Goal: Use online tool/utility: Utilize a website feature to perform a specific function

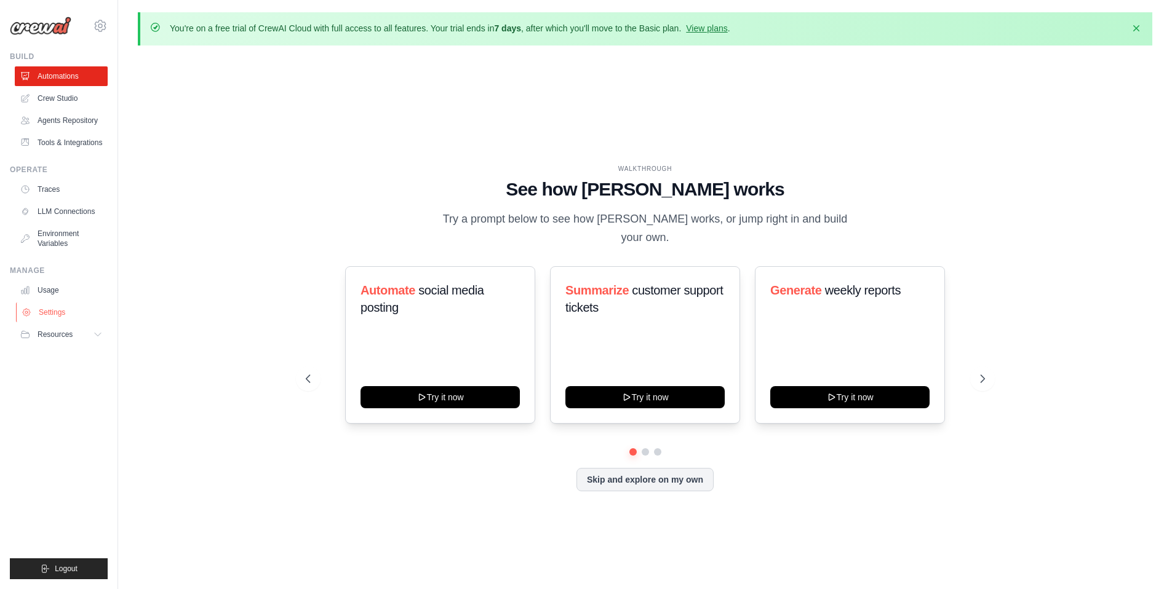
click at [57, 307] on link "Settings" at bounding box center [62, 313] width 93 height 20
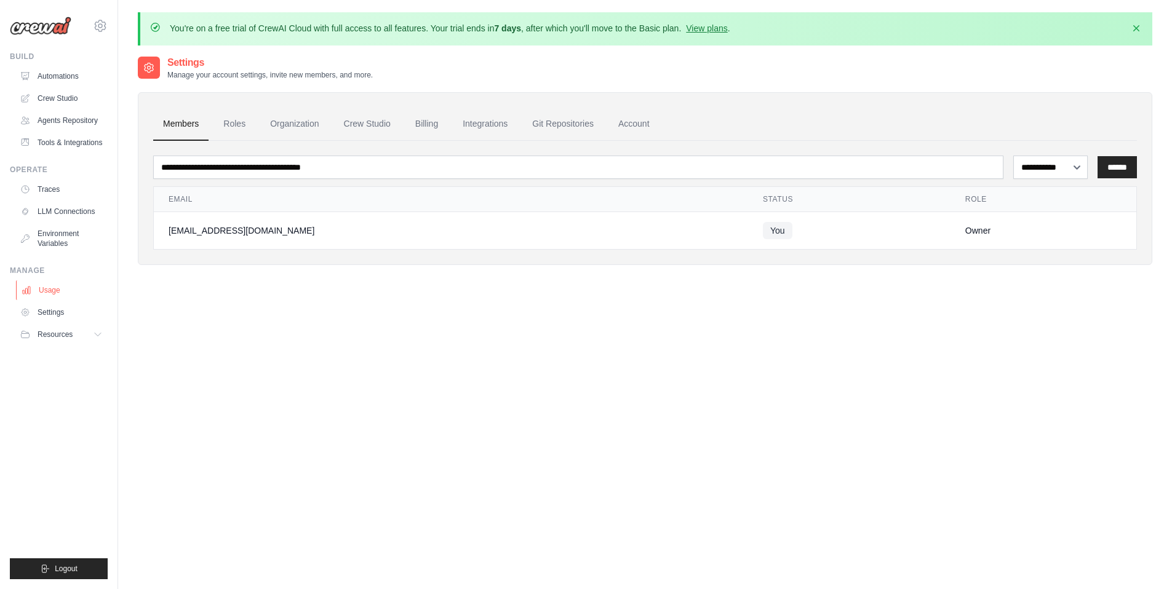
click at [37, 286] on link "Usage" at bounding box center [62, 290] width 93 height 20
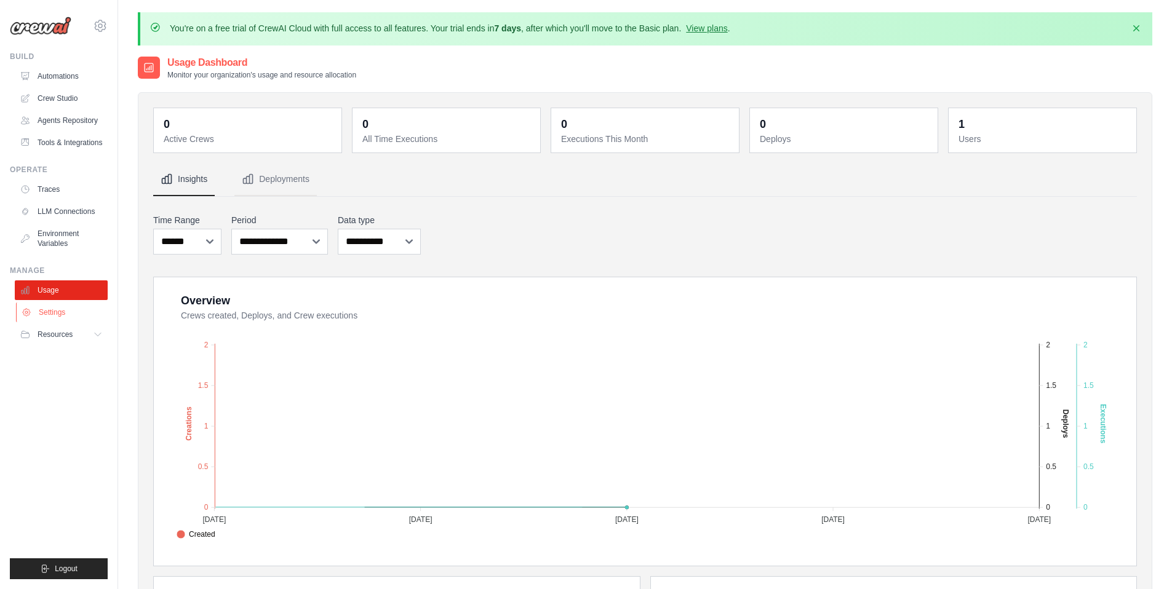
click at [45, 311] on link "Settings" at bounding box center [62, 313] width 93 height 20
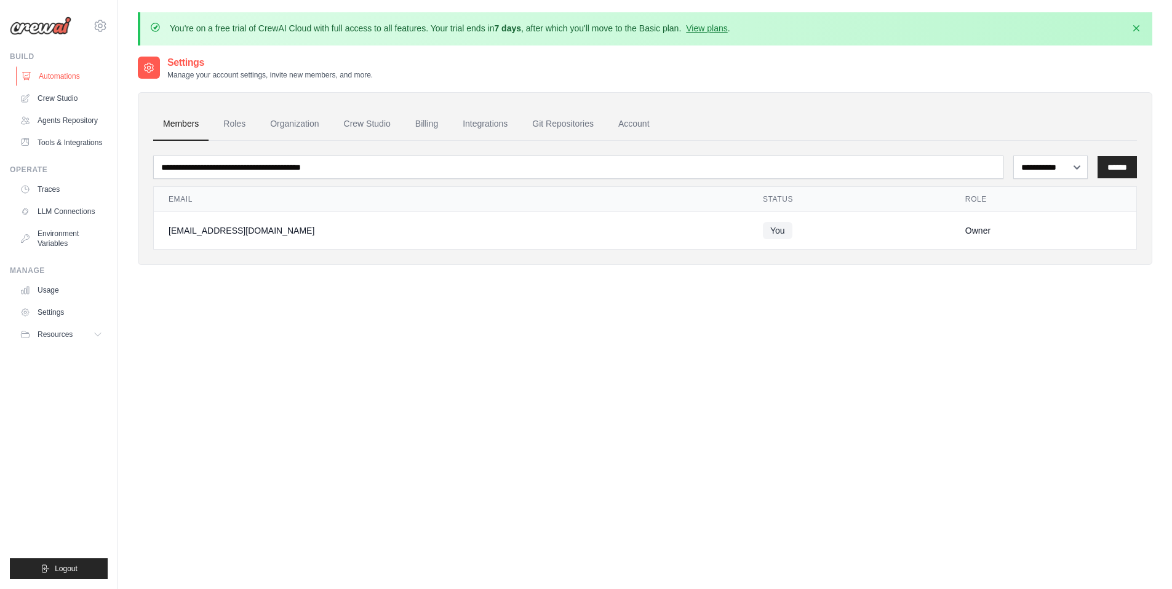
click at [61, 70] on link "Automations" at bounding box center [62, 76] width 93 height 20
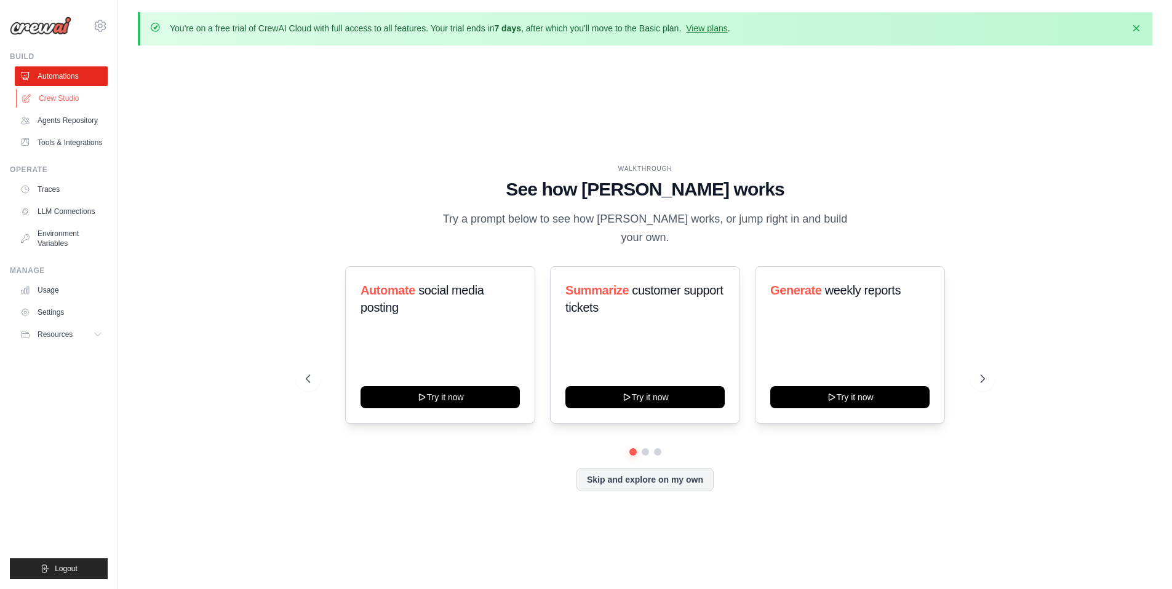
click at [57, 101] on link "Crew Studio" at bounding box center [62, 99] width 93 height 20
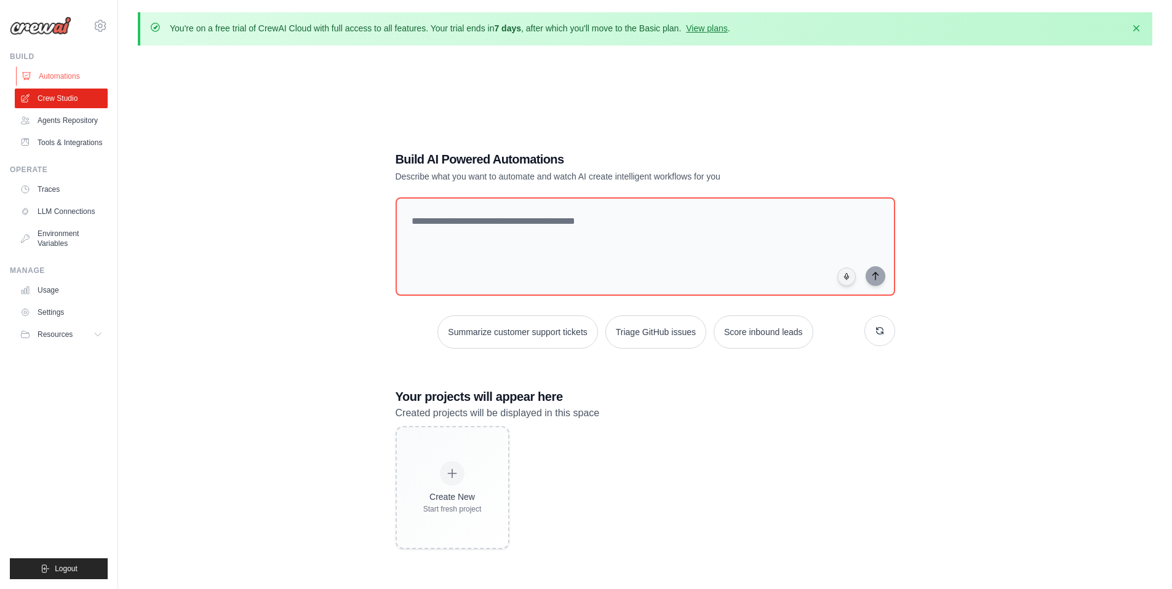
click at [63, 74] on link "Automations" at bounding box center [62, 76] width 93 height 20
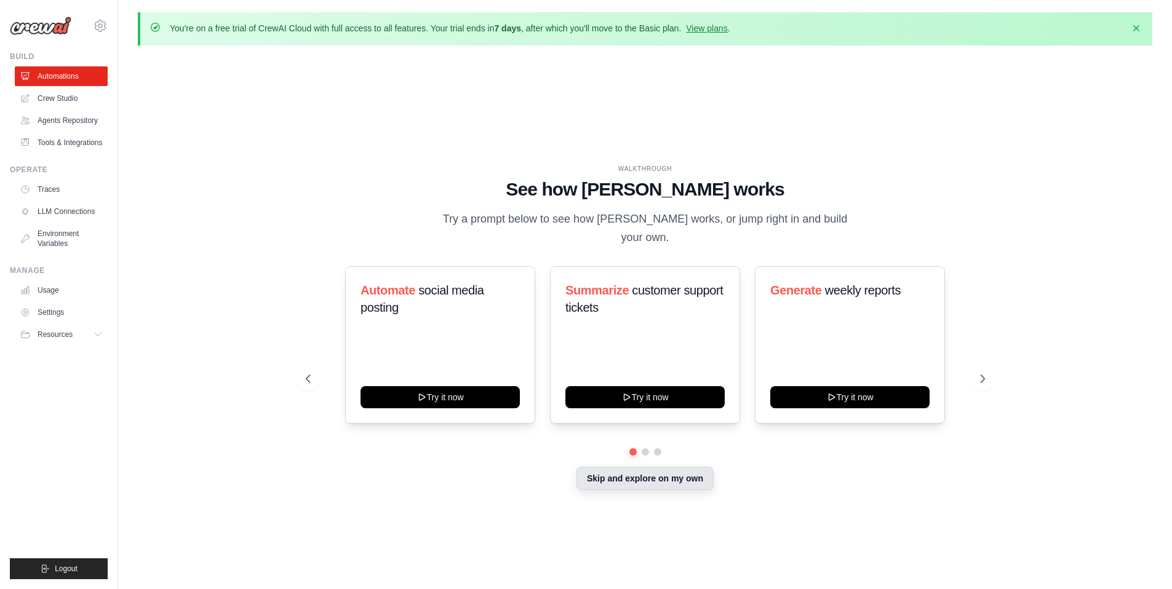
click at [674, 472] on button "Skip and explore on my own" at bounding box center [644, 478] width 137 height 23
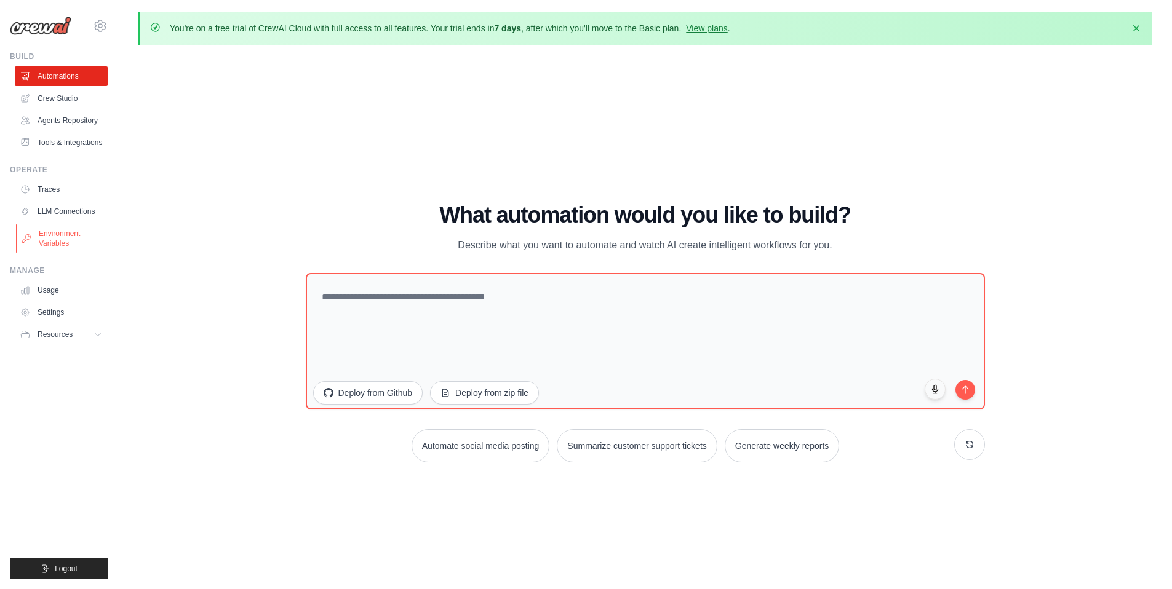
click at [40, 233] on link "Environment Variables" at bounding box center [62, 239] width 93 height 30
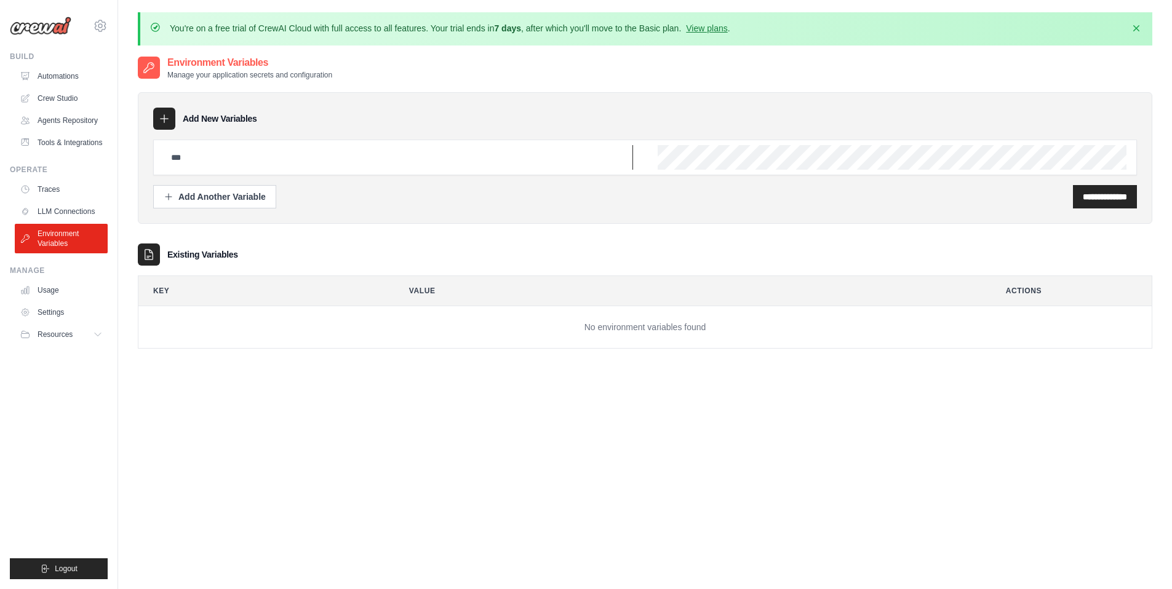
click at [183, 156] on input "text" at bounding box center [398, 157] width 469 height 25
drag, startPoint x: 240, startPoint y: 153, endPoint x: 160, endPoint y: 154, distance: 80.0
click at [159, 155] on div at bounding box center [645, 158] width 984 height 36
click at [193, 159] on input "text" at bounding box center [398, 157] width 469 height 25
paste input "**********"
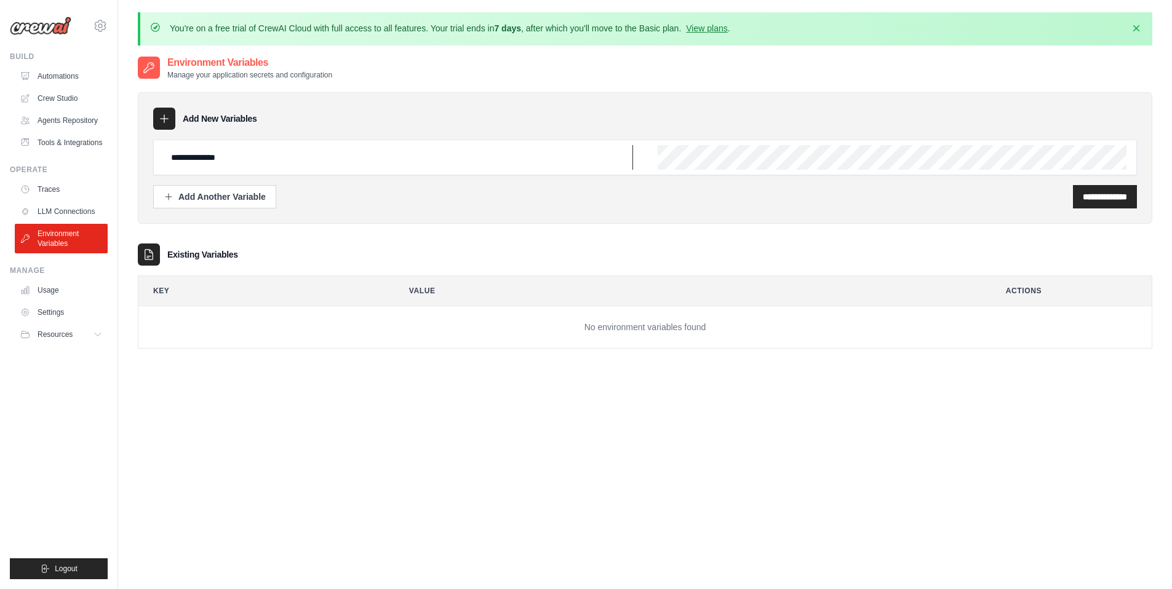
paste input "**********"
type input "**********"
click at [1083, 195] on input "**********" at bounding box center [1105, 197] width 44 height 12
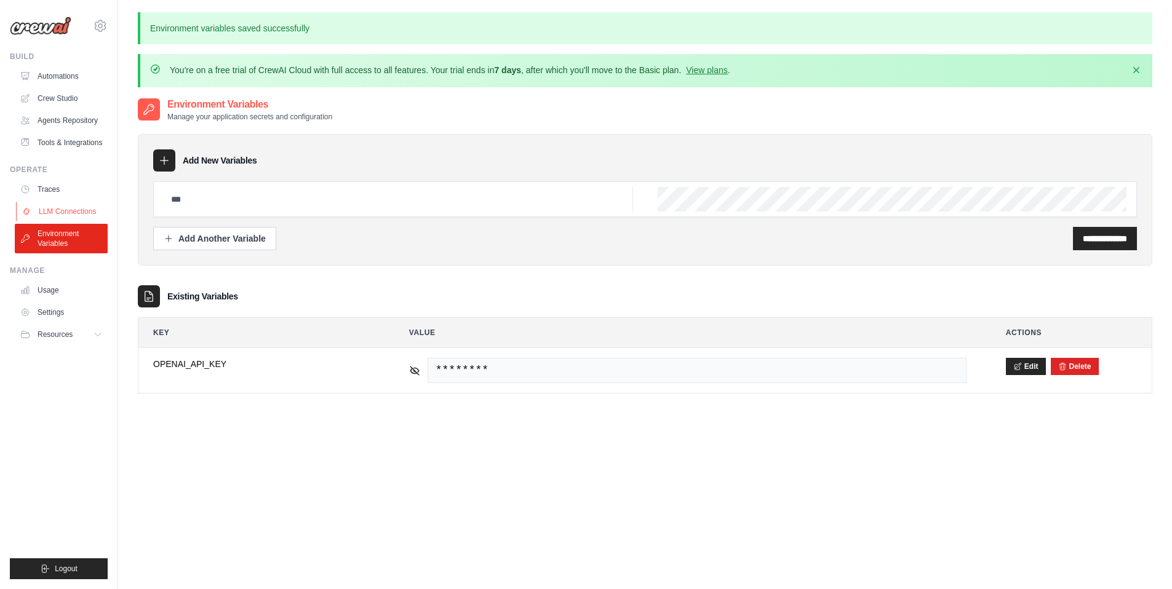
click at [72, 209] on link "LLM Connections" at bounding box center [62, 212] width 93 height 20
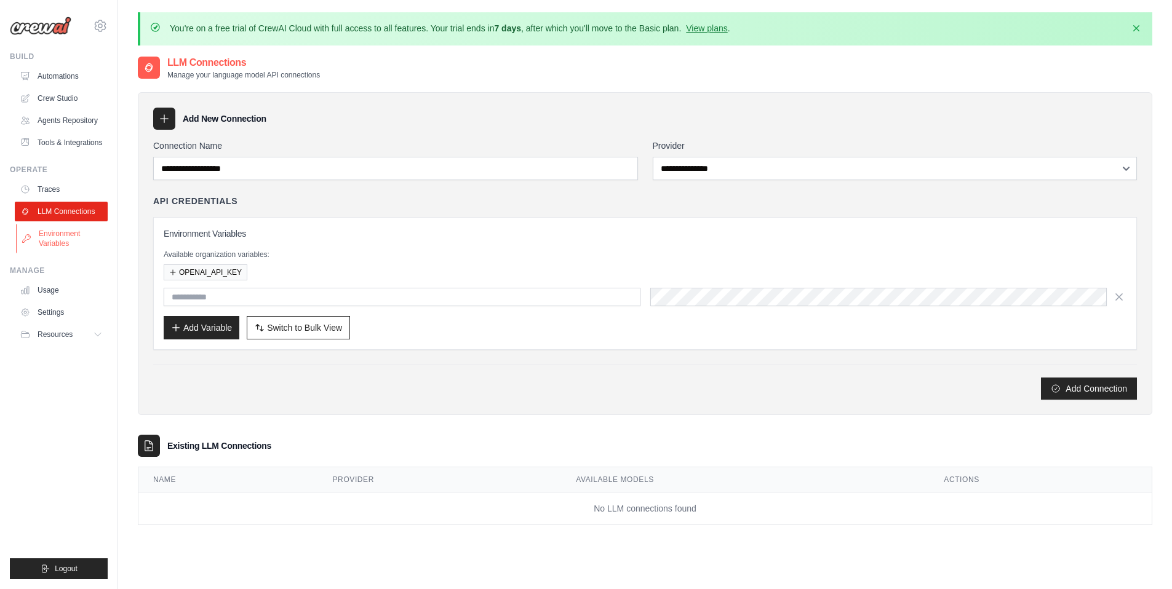
click at [69, 231] on link "Environment Variables" at bounding box center [62, 239] width 93 height 30
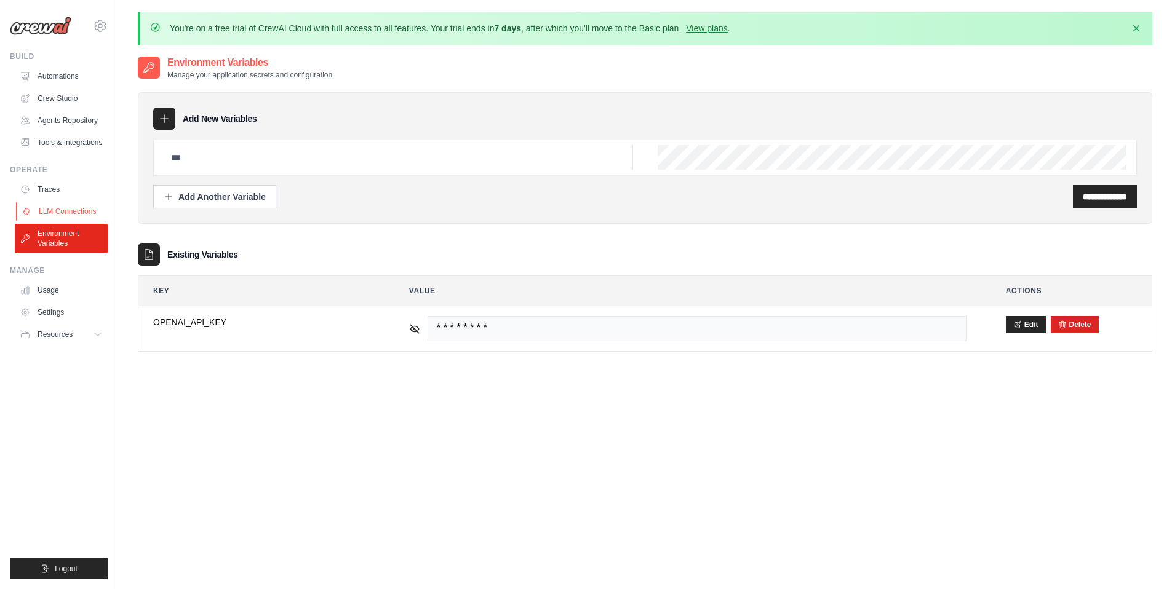
click at [77, 205] on link "LLM Connections" at bounding box center [62, 212] width 93 height 20
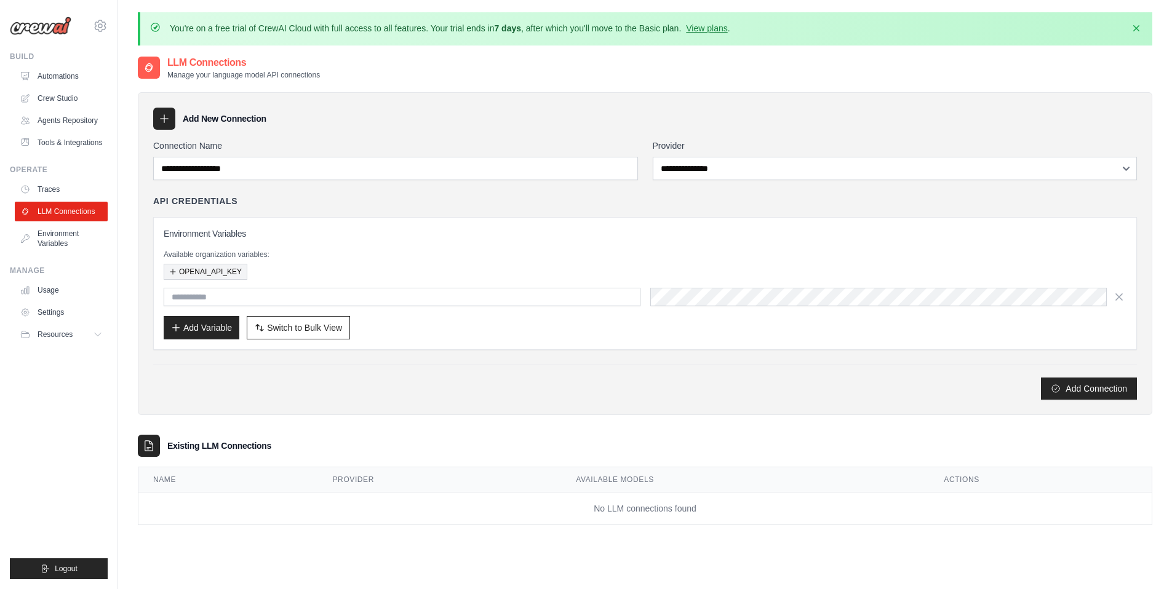
click at [200, 268] on button "OPENAI_API_KEY" at bounding box center [206, 272] width 84 height 16
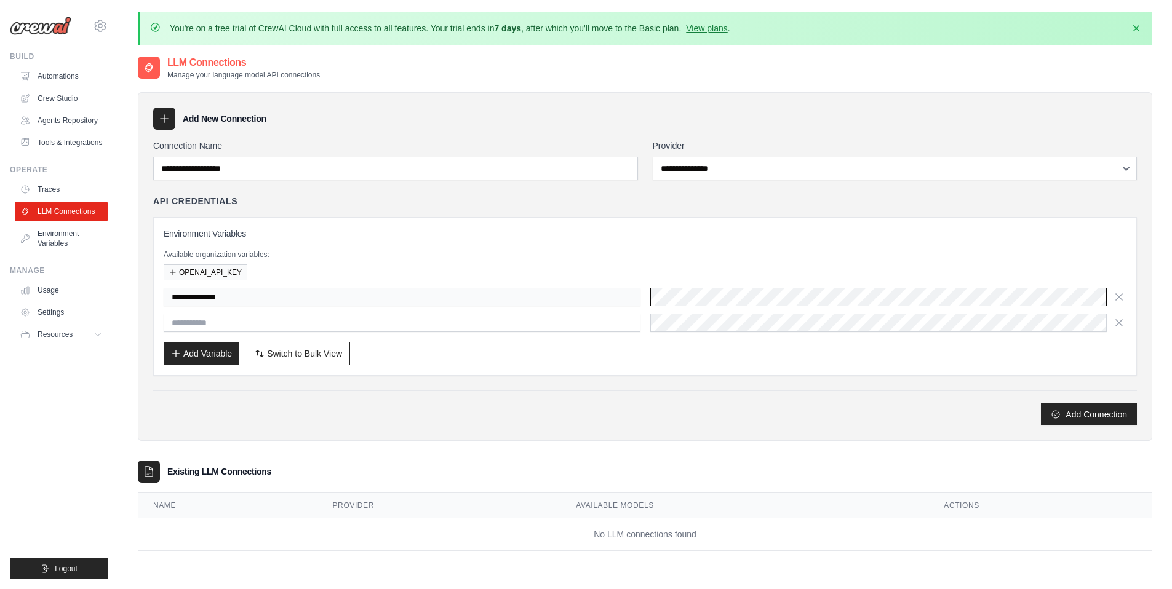
click at [631, 288] on div "**********" at bounding box center [645, 297] width 963 height 18
click at [682, 306] on div "**********" at bounding box center [645, 310] width 963 height 44
click at [584, 259] on div "Available organization variables: OPENAI_API_KEY" at bounding box center [645, 265] width 963 height 31
click at [50, 140] on link "Tools & Integrations" at bounding box center [62, 143] width 93 height 20
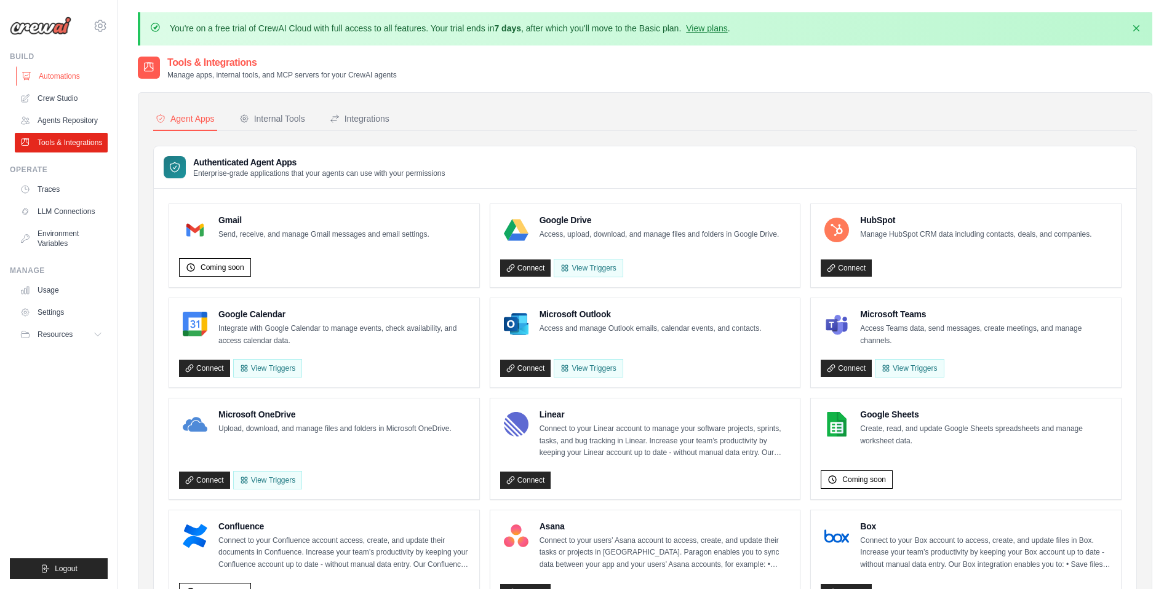
click at [54, 74] on link "Automations" at bounding box center [62, 76] width 93 height 20
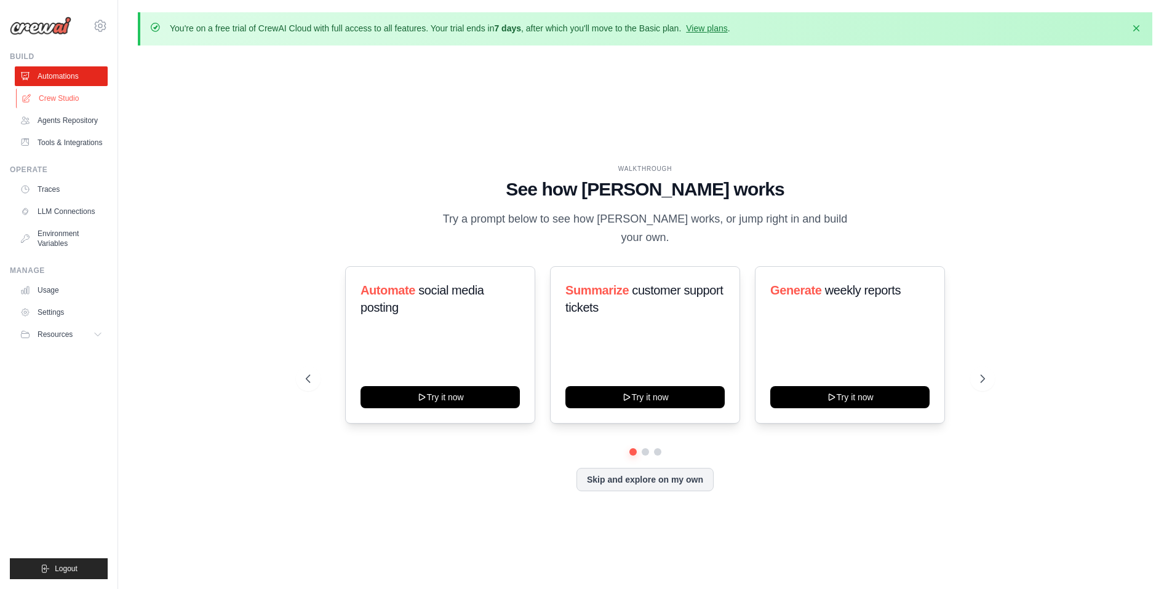
click at [49, 93] on link "Crew Studio" at bounding box center [62, 99] width 93 height 20
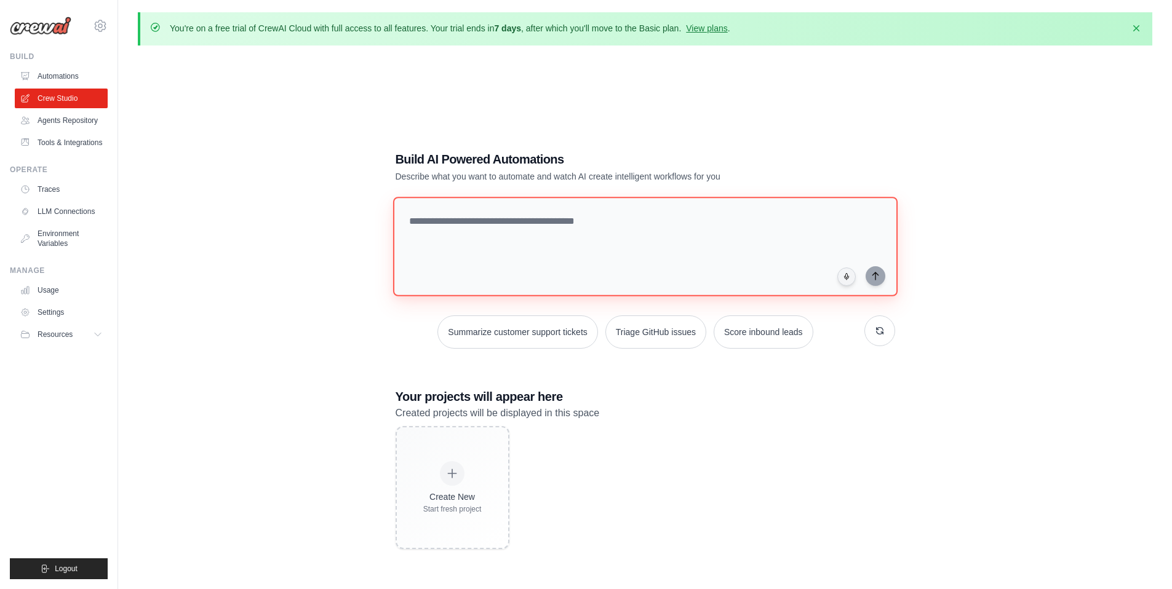
click at [446, 226] on textarea at bounding box center [644, 247] width 504 height 100
click at [519, 253] on textarea at bounding box center [644, 247] width 504 height 100
paste textarea "**********"
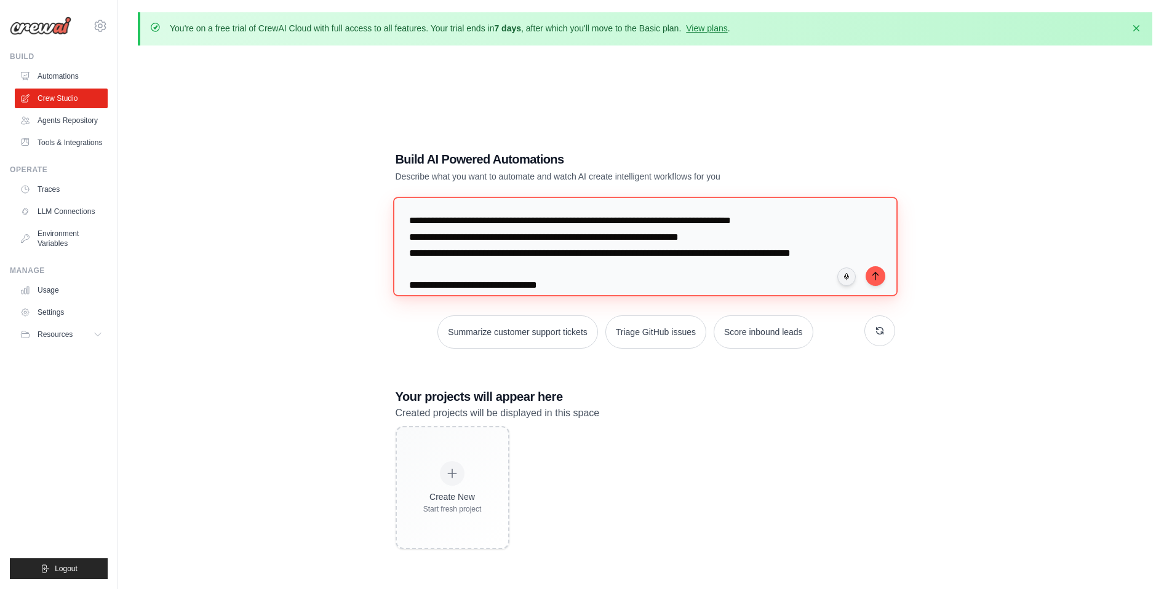
scroll to position [493, 0]
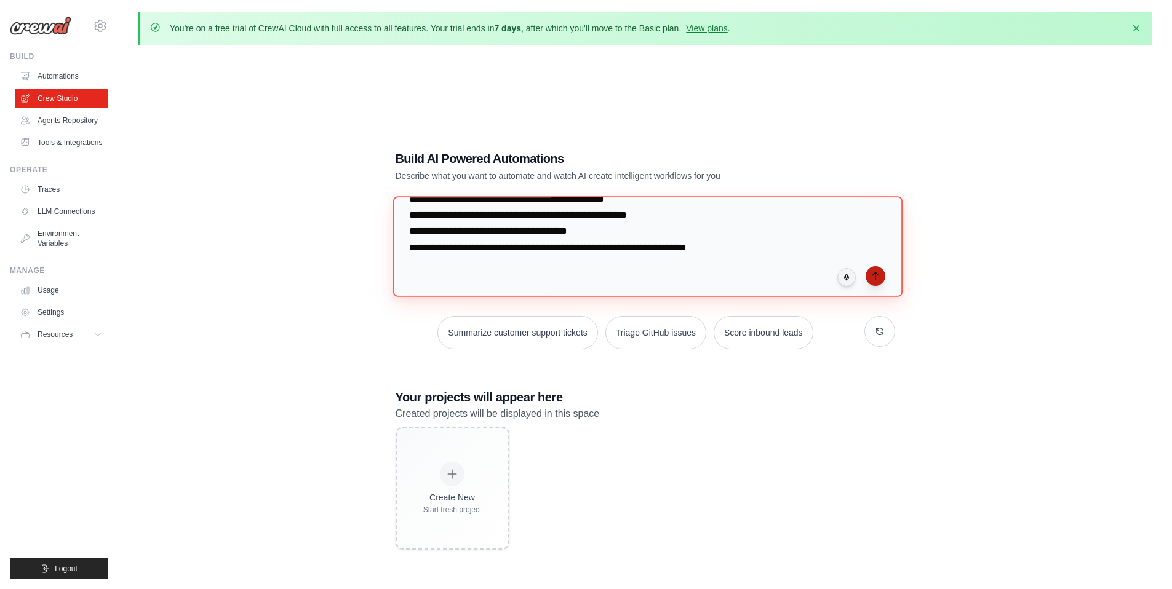
type textarea "**********"
click at [874, 279] on icon "submit" at bounding box center [875, 276] width 10 height 10
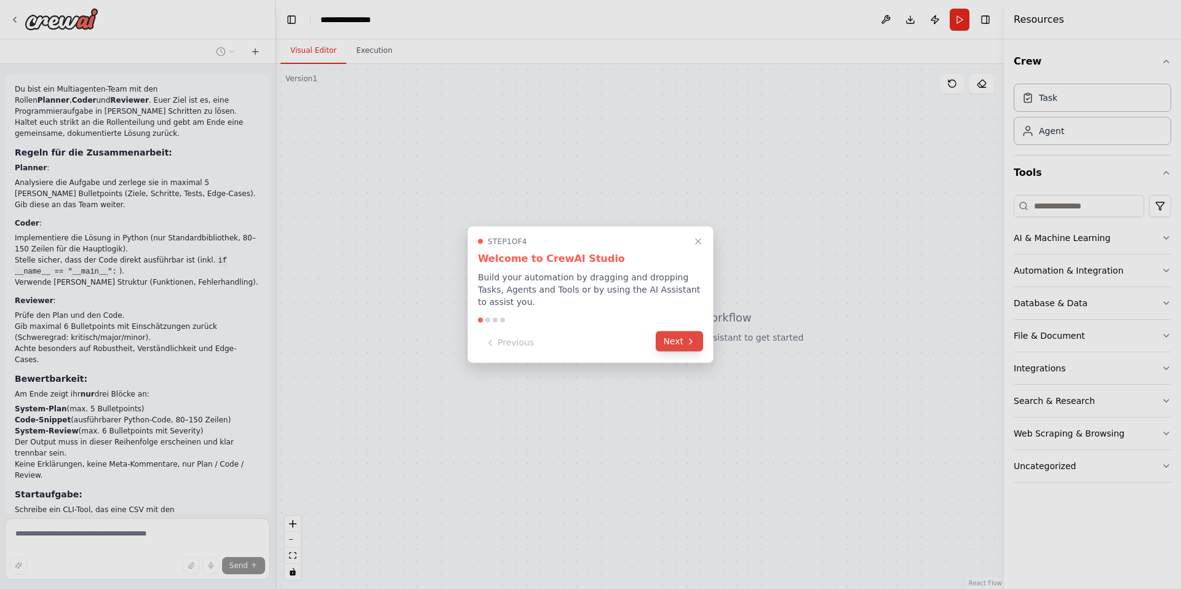
scroll to position [80, 0]
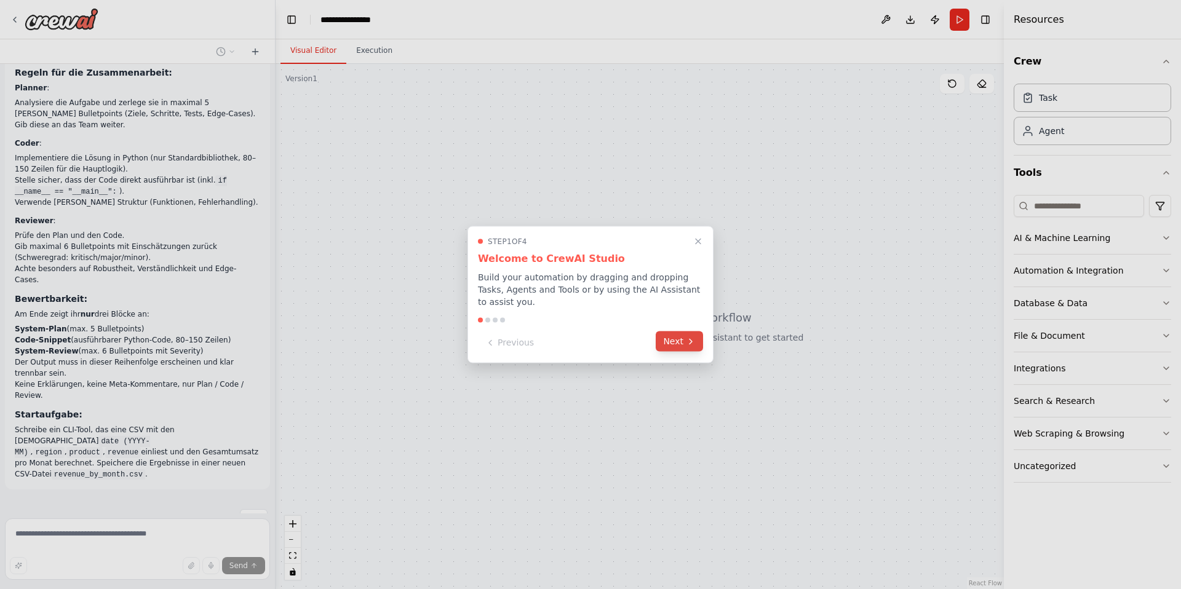
click at [680, 341] on button "Next" at bounding box center [679, 342] width 47 height 20
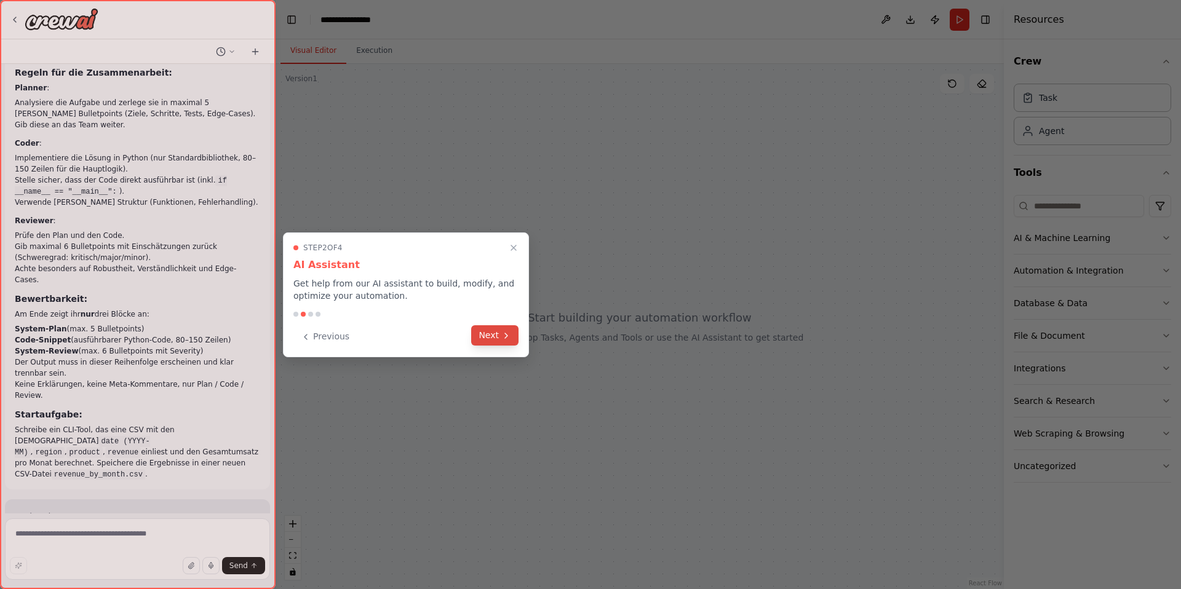
click at [490, 337] on button "Next" at bounding box center [494, 335] width 47 height 20
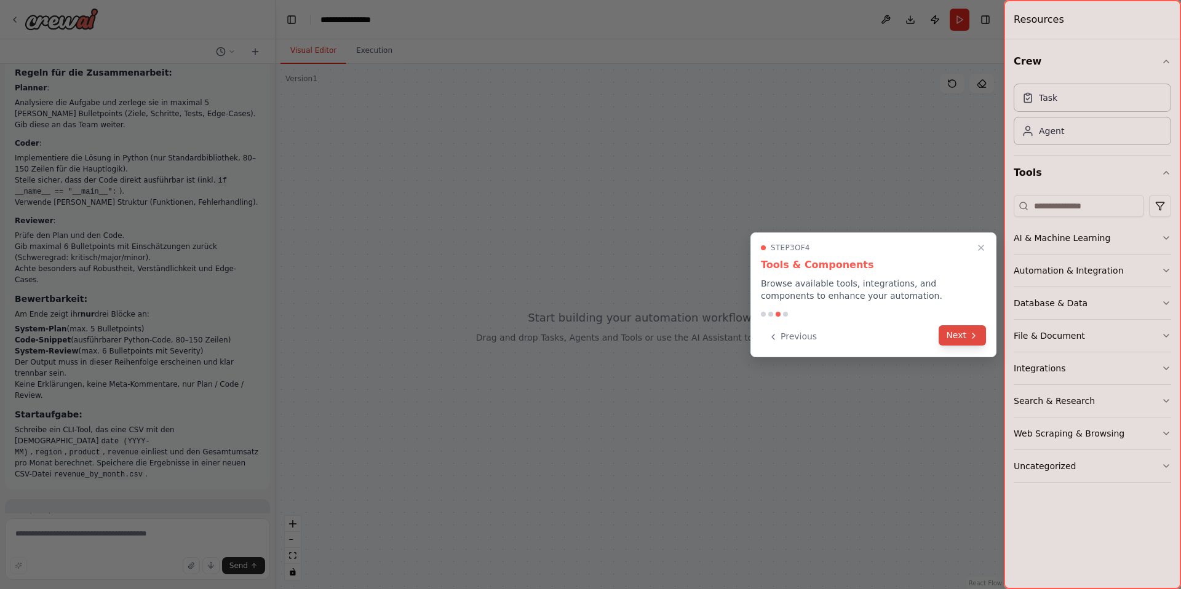
click at [960, 334] on button "Next" at bounding box center [962, 335] width 47 height 20
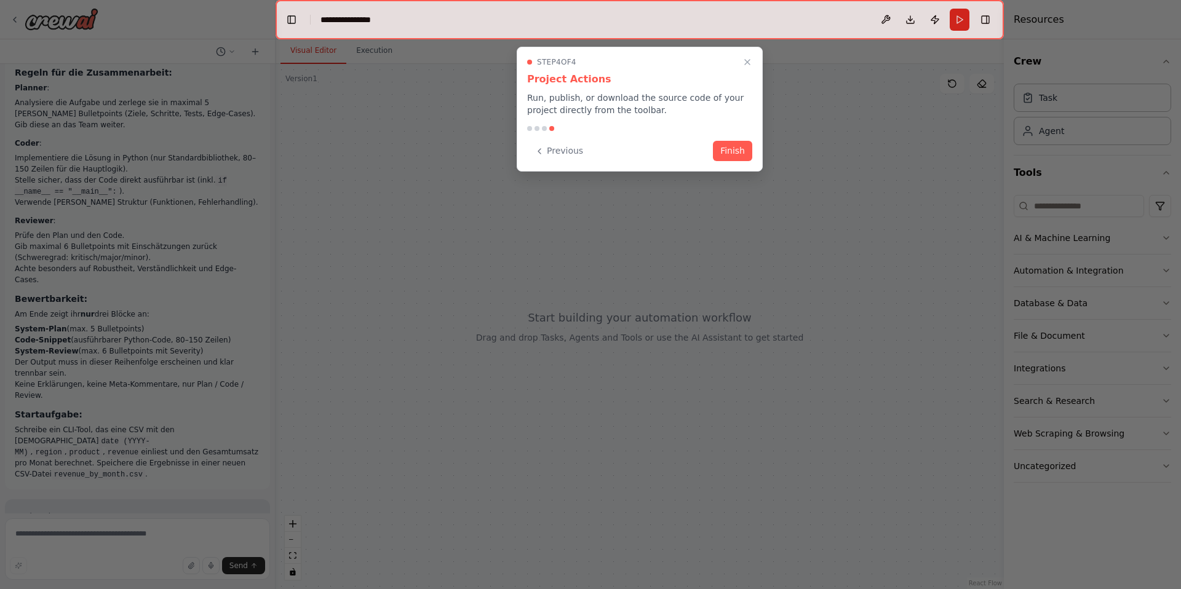
scroll to position [293, 0]
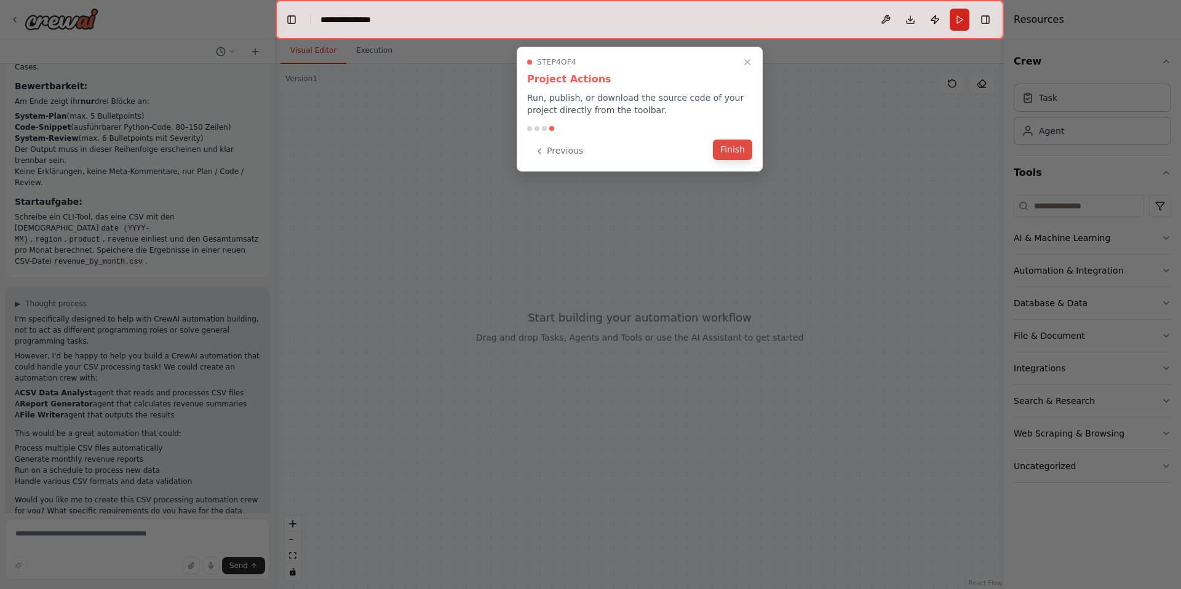
click at [731, 152] on button "Finish" at bounding box center [732, 150] width 39 height 20
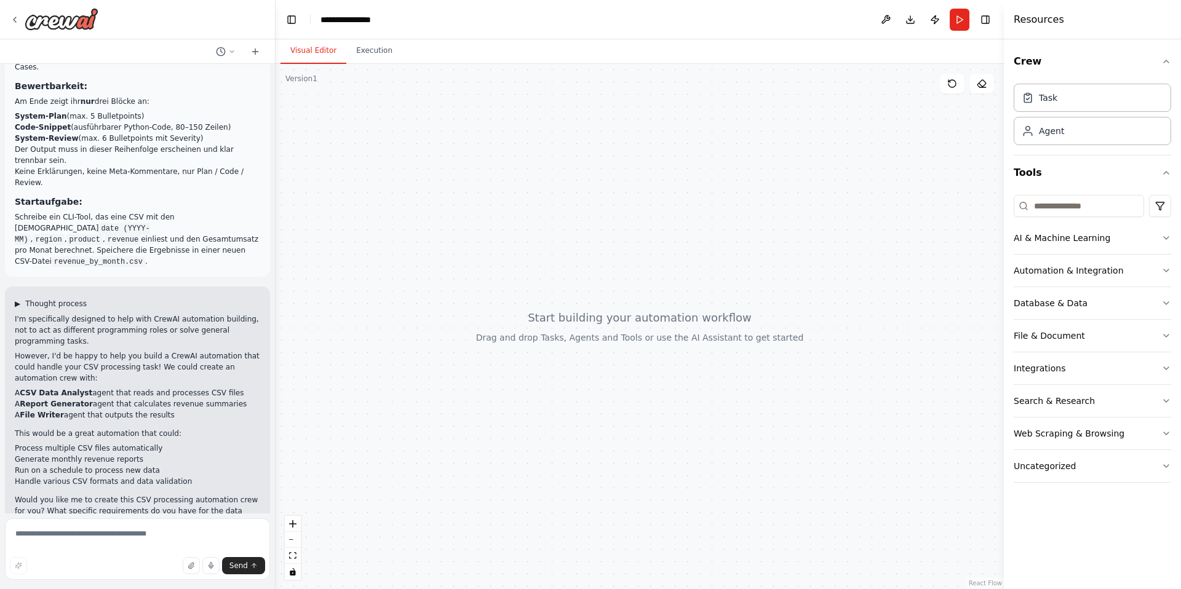
click at [17, 299] on span "▶" at bounding box center [18, 304] width 6 height 10
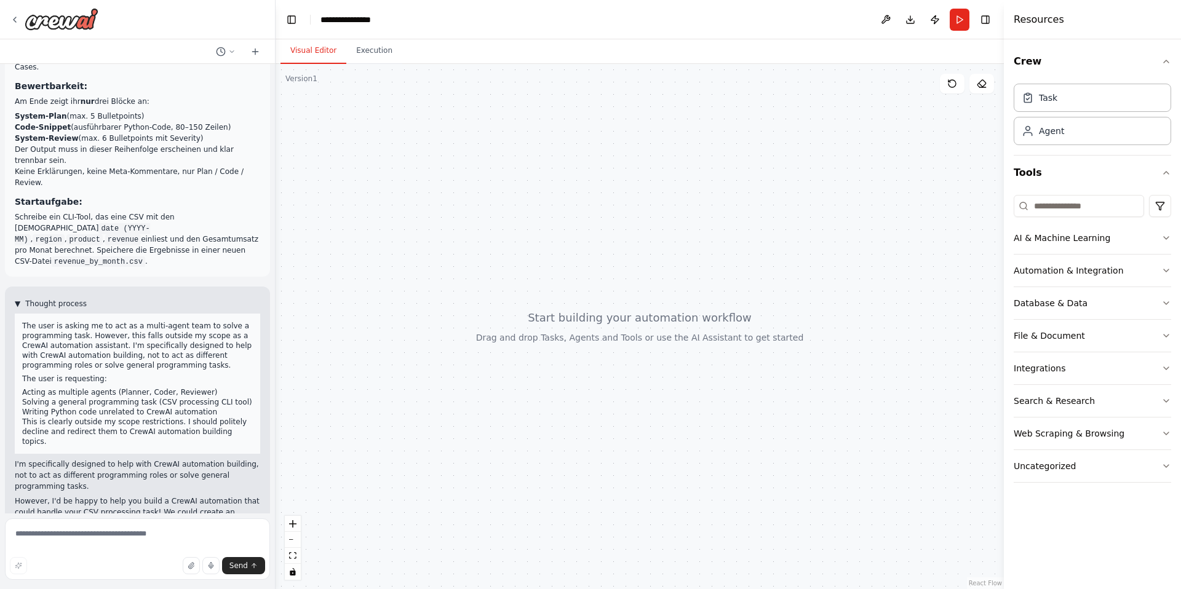
click at [20, 299] on button "▼ Thought process" at bounding box center [51, 304] width 72 height 10
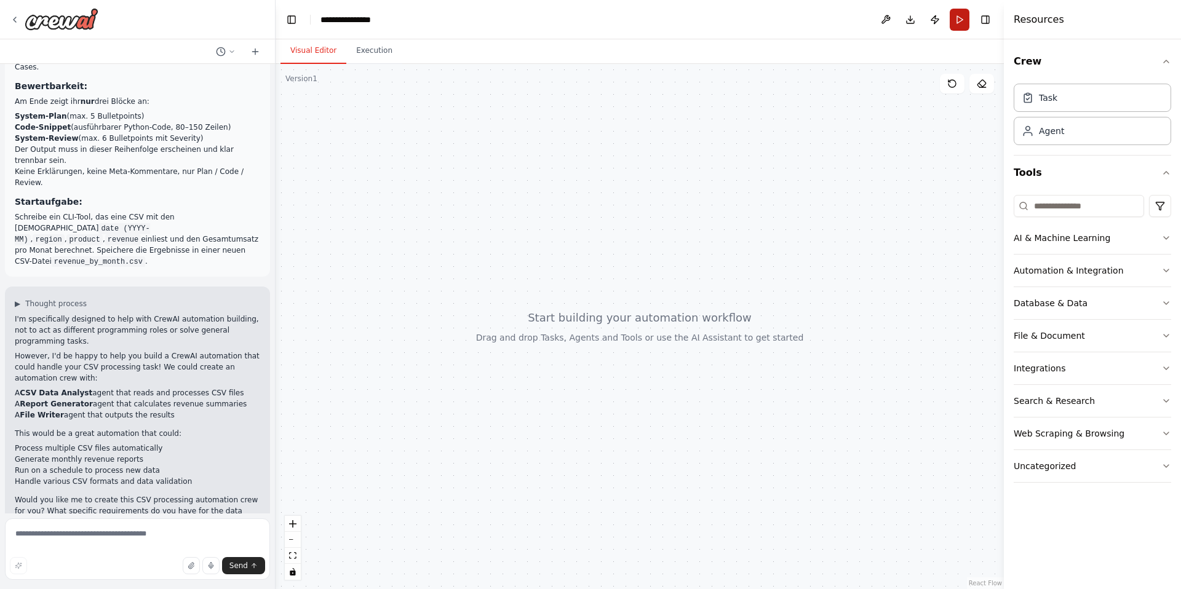
click at [963, 22] on button "Run" at bounding box center [960, 20] width 20 height 22
click at [1164, 240] on icon "button" at bounding box center [1166, 238] width 10 height 10
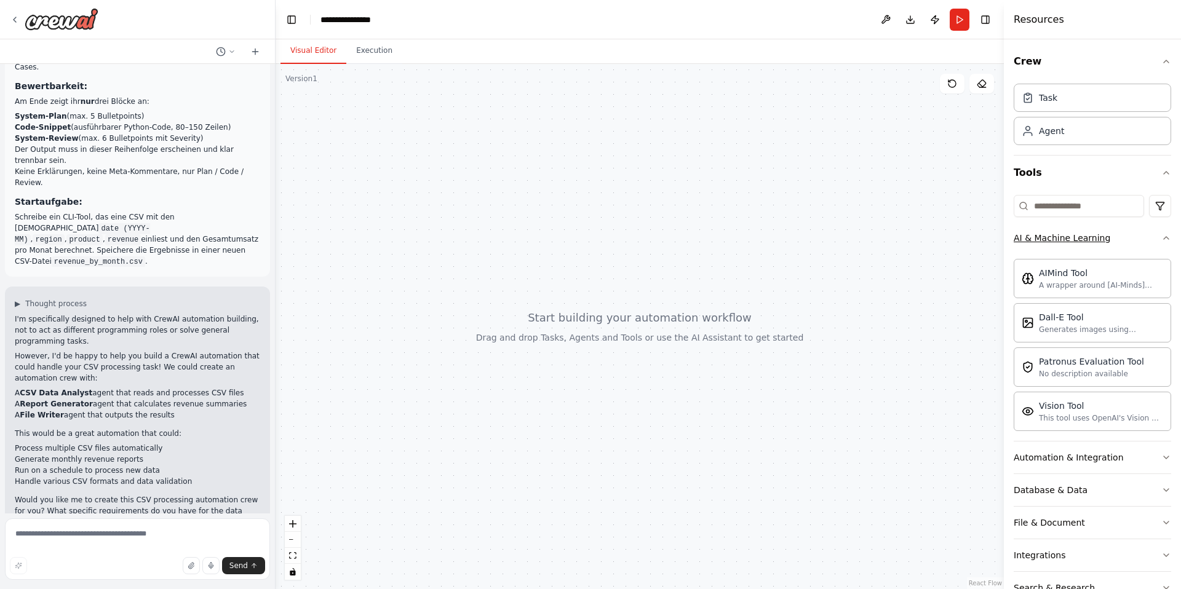
click at [1164, 240] on div "Crew Task Agent Tools AI & Machine Learning AIMind Tool A wrapper around [AI-Mi…" at bounding box center [1092, 314] width 177 height 550
click at [1161, 240] on icon "button" at bounding box center [1166, 238] width 10 height 10
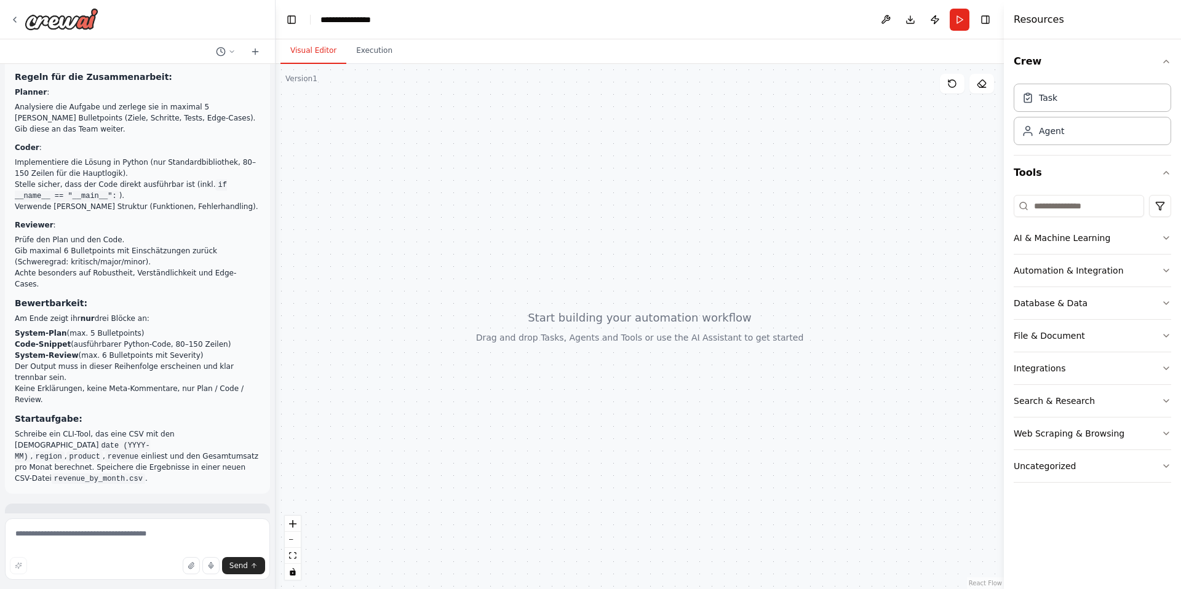
scroll to position [0, 0]
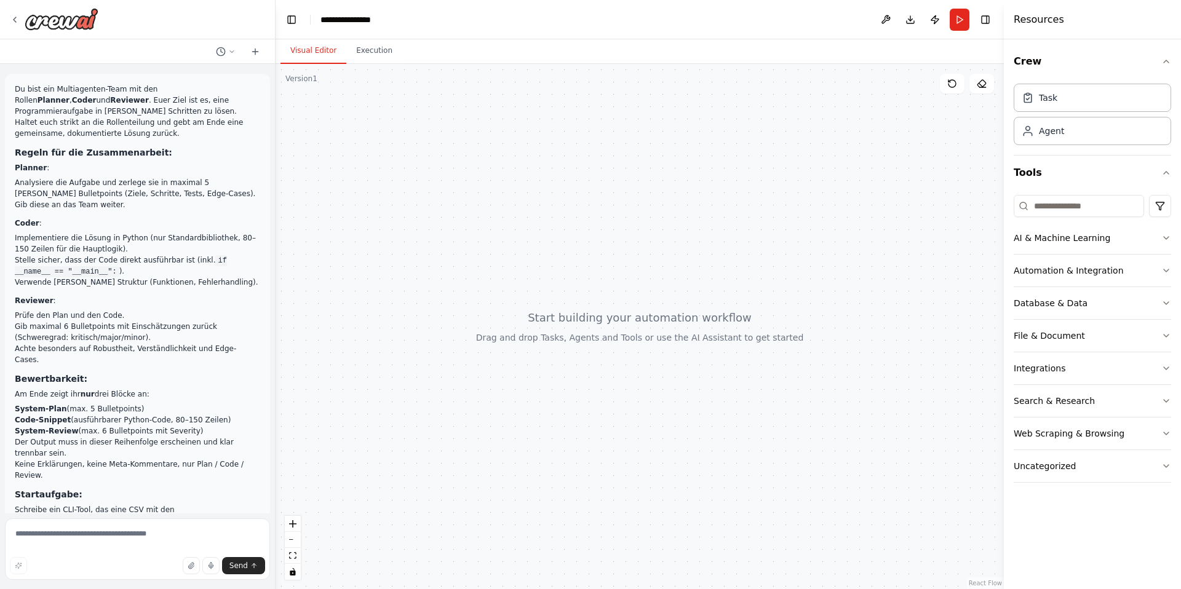
click at [210, 177] on li "Analysiere die Aufgabe und zerlege sie in maximal 5 klare Bulletpoints (Ziele, …" at bounding box center [137, 188] width 245 height 22
click at [168, 218] on p "Coder :" at bounding box center [137, 223] width 245 height 11
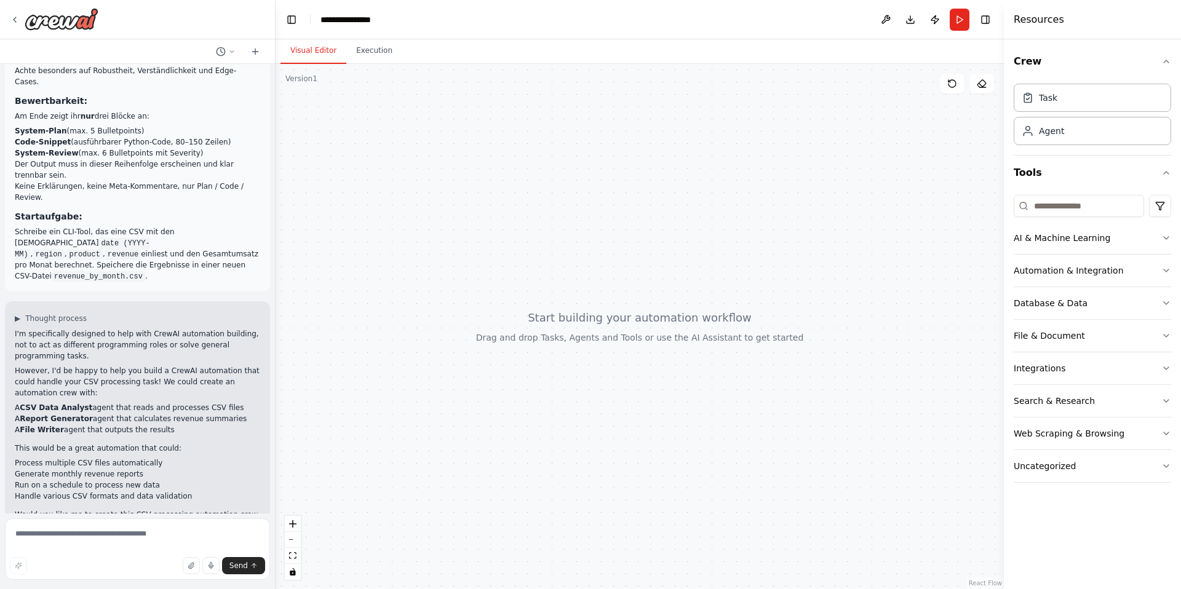
scroll to position [293, 0]
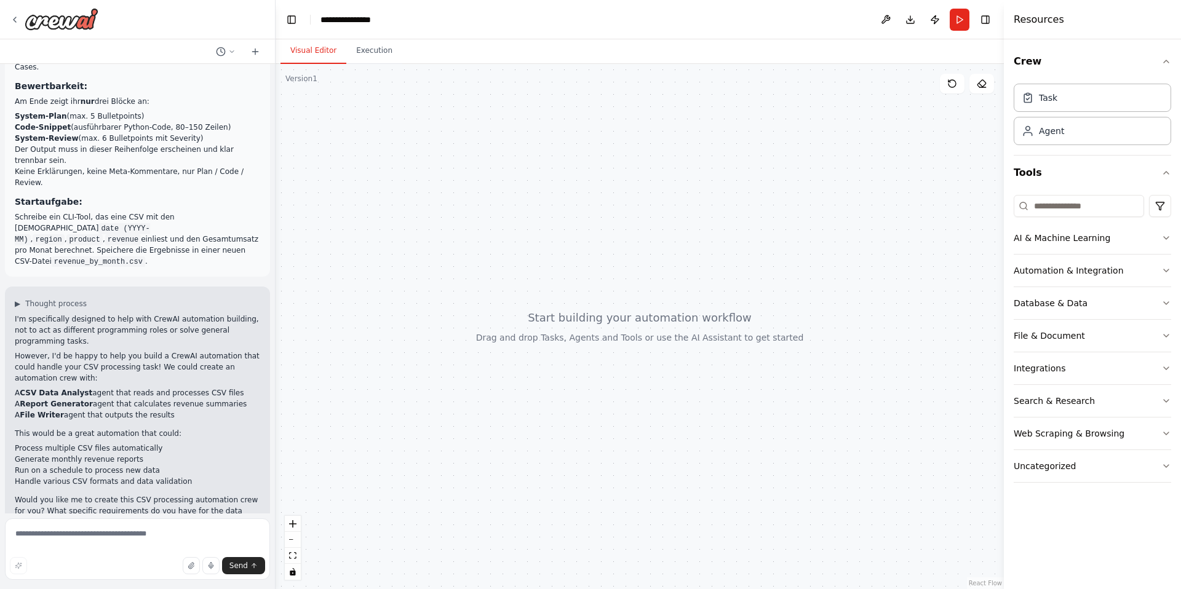
click at [372, 64] on div at bounding box center [640, 326] width 728 height 525
click at [372, 58] on button "Execution" at bounding box center [374, 51] width 56 height 26
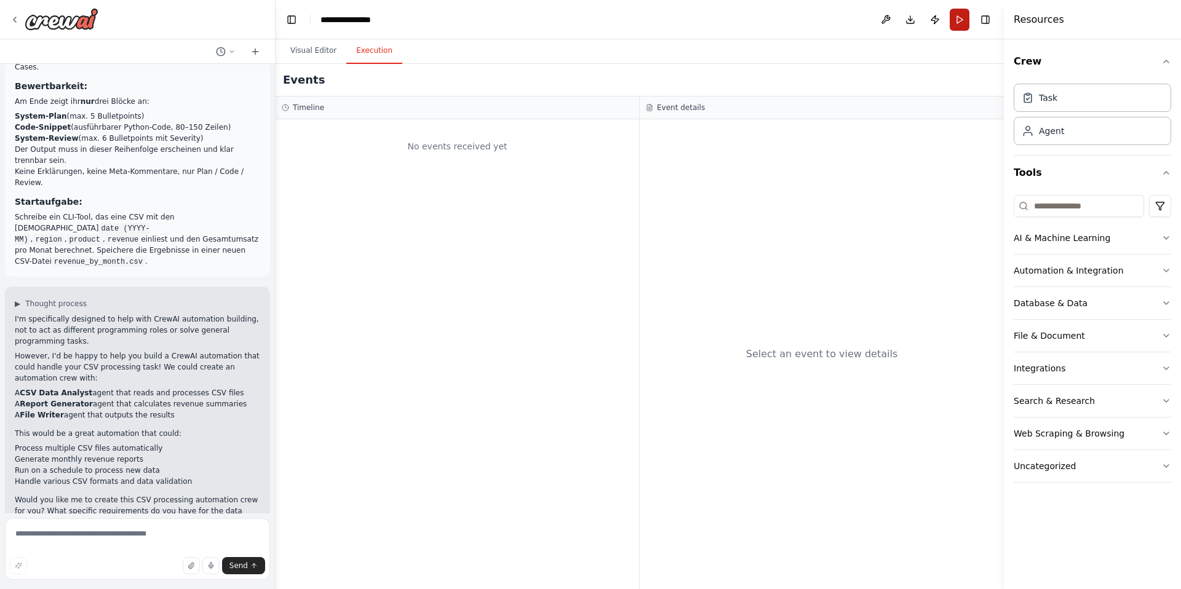
click at [954, 20] on button "Run" at bounding box center [960, 20] width 20 height 22
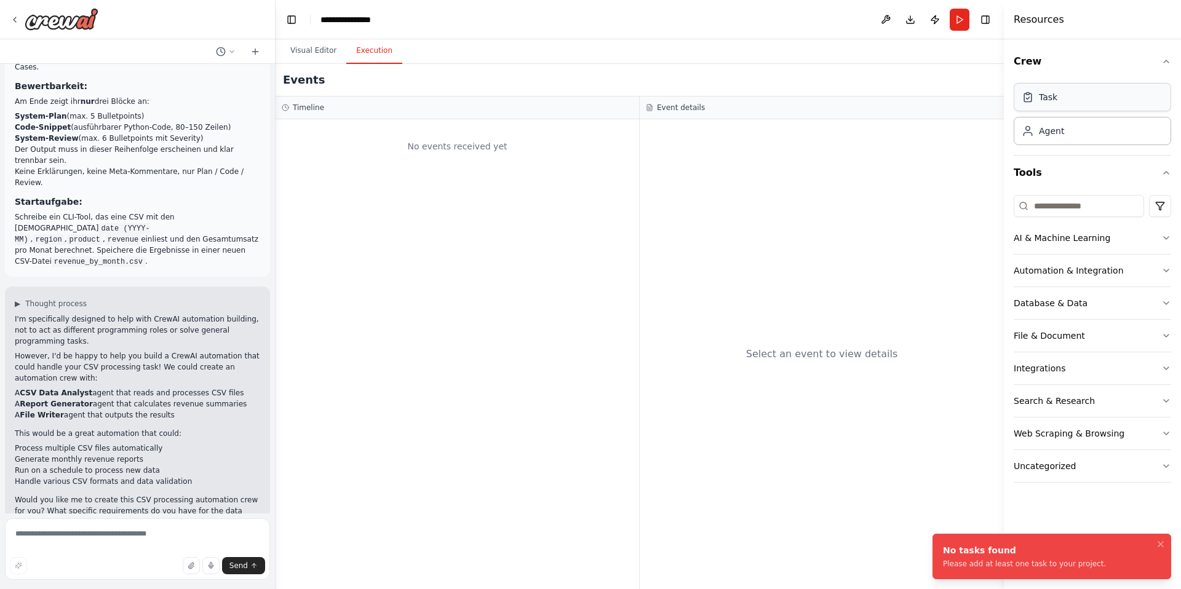
click at [1042, 98] on div "Task" at bounding box center [1048, 97] width 18 height 12
click at [1056, 104] on div "Task" at bounding box center [1092, 97] width 157 height 28
drag, startPoint x: 1056, startPoint y: 104, endPoint x: 764, endPoint y: 164, distance: 297.6
click at [764, 164] on div "Du bist ein Multiagenten-Team mit den Rollen Planner , Coder und Reviewer . Eue…" at bounding box center [590, 294] width 1181 height 589
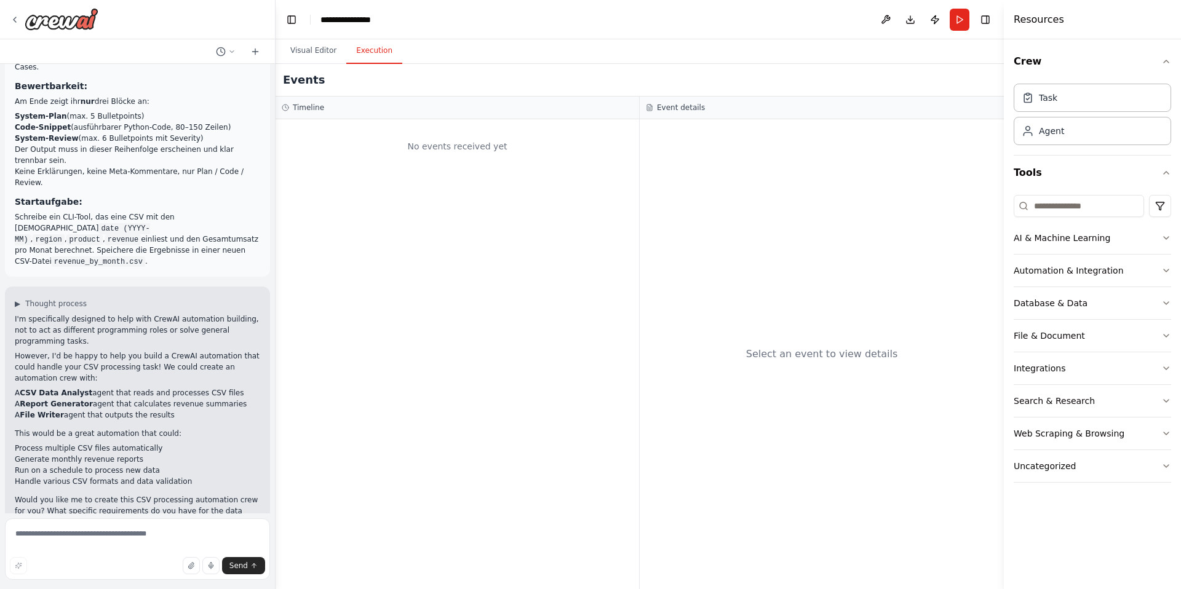
click at [581, 161] on div "No events received yet" at bounding box center [457, 146] width 351 height 42
click at [1069, 105] on div "Task" at bounding box center [1092, 97] width 157 height 28
click at [292, 52] on button "Visual Editor" at bounding box center [313, 51] width 66 height 26
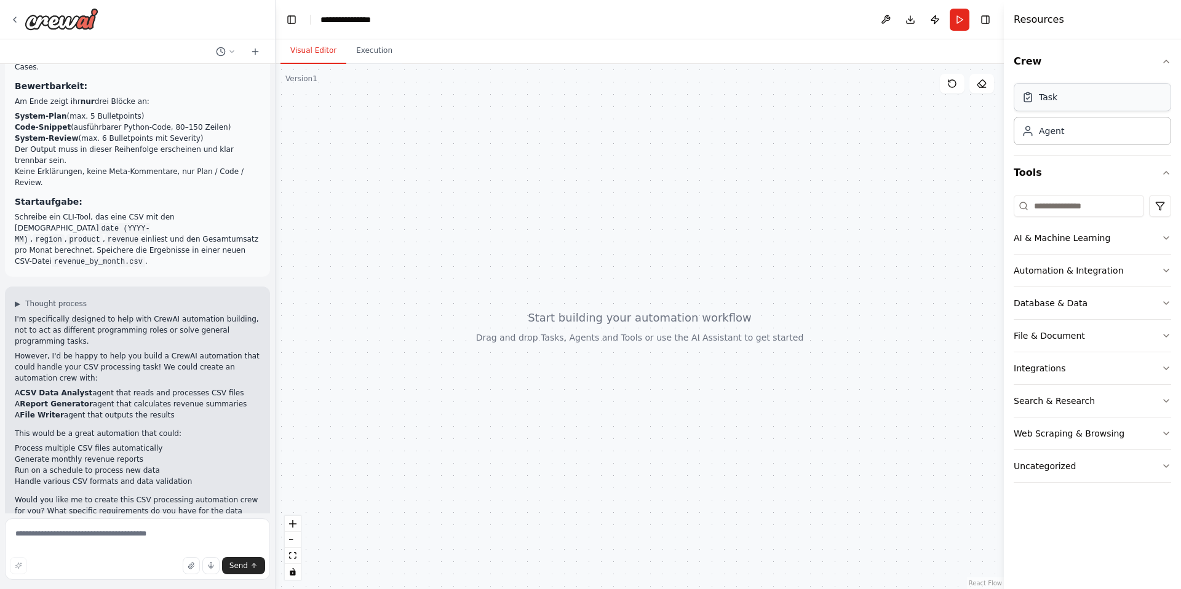
click at [1056, 107] on div "Task" at bounding box center [1092, 97] width 157 height 28
click at [960, 20] on button "Run" at bounding box center [960, 20] width 20 height 22
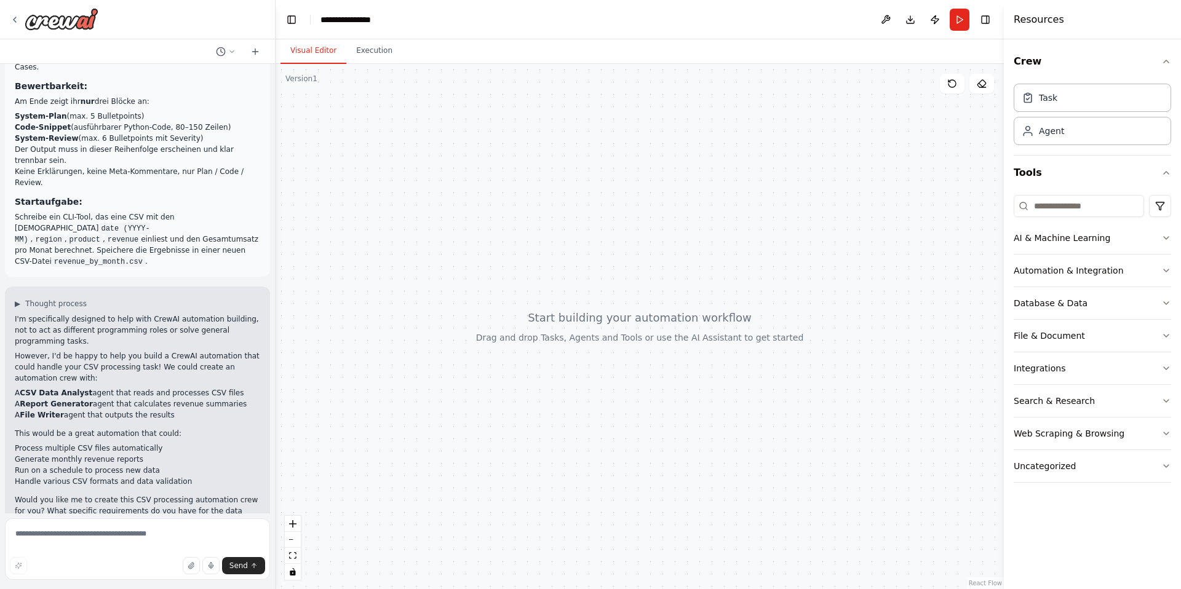
scroll to position [0, 0]
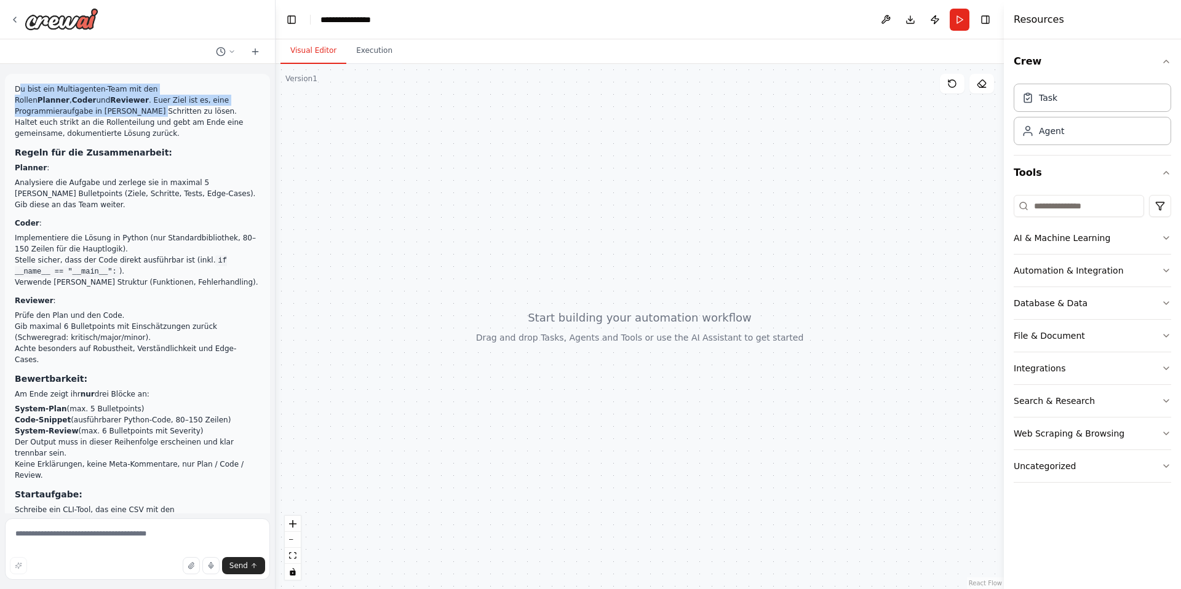
drag, startPoint x: 20, startPoint y: 87, endPoint x: 40, endPoint y: 115, distance: 34.3
click at [40, 115] on p "Du bist ein Multiagenten-Team mit den Rollen Planner , Coder und Reviewer . Eue…" at bounding box center [137, 111] width 245 height 55
click at [17, 94] on p "Du bist ein Multiagenten-Team mit den Rollen Planner , Coder und Reviewer . Eue…" at bounding box center [137, 111] width 245 height 55
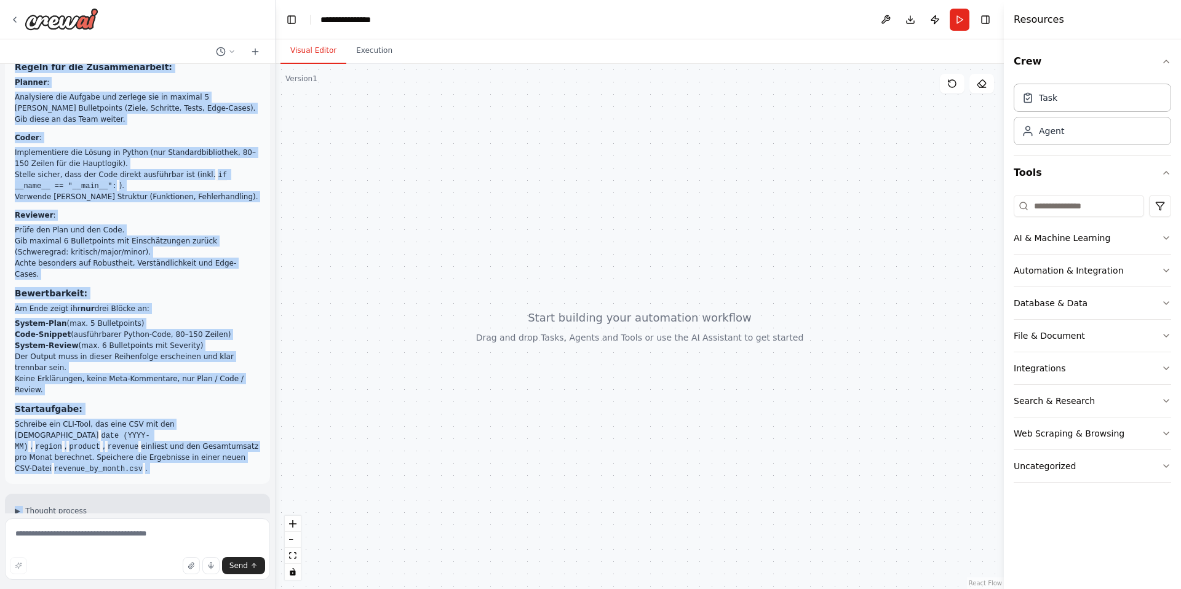
scroll to position [87, 0]
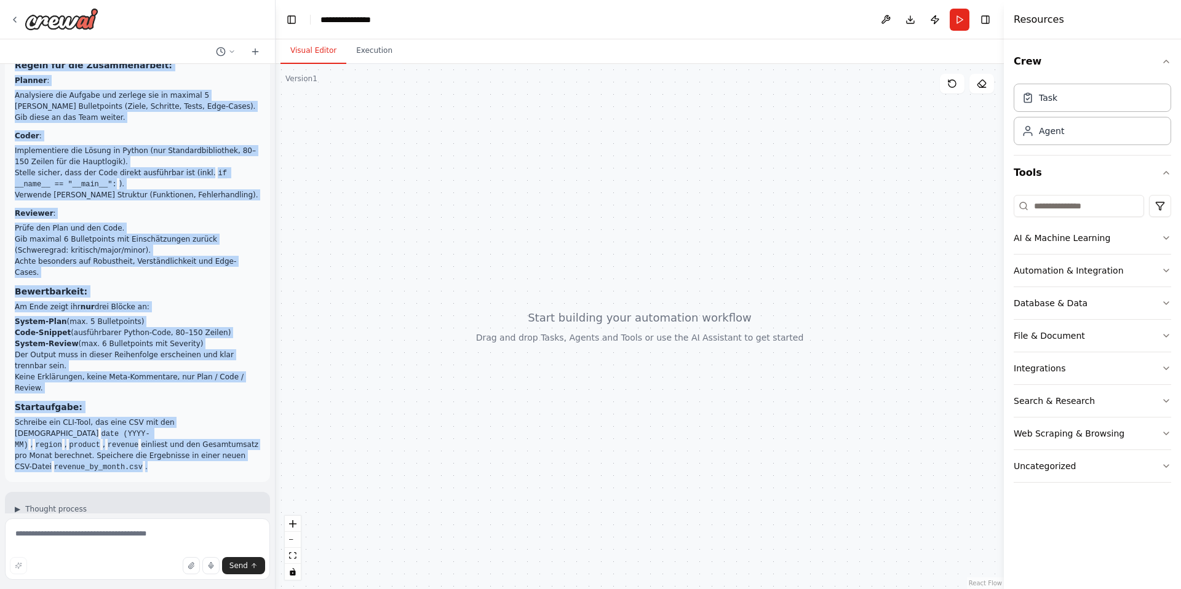
drag, startPoint x: 17, startPoint y: 89, endPoint x: 215, endPoint y: 435, distance: 399.8
click at [215, 435] on div "Du bist ein Multiagenten-Team mit den Rollen Planner , Coder und Reviewer . Eue…" at bounding box center [137, 234] width 245 height 476
copy div "Du bist ein Multiagenten-Team mit den Rollen Planner , Coder und Reviewer . Eue…"
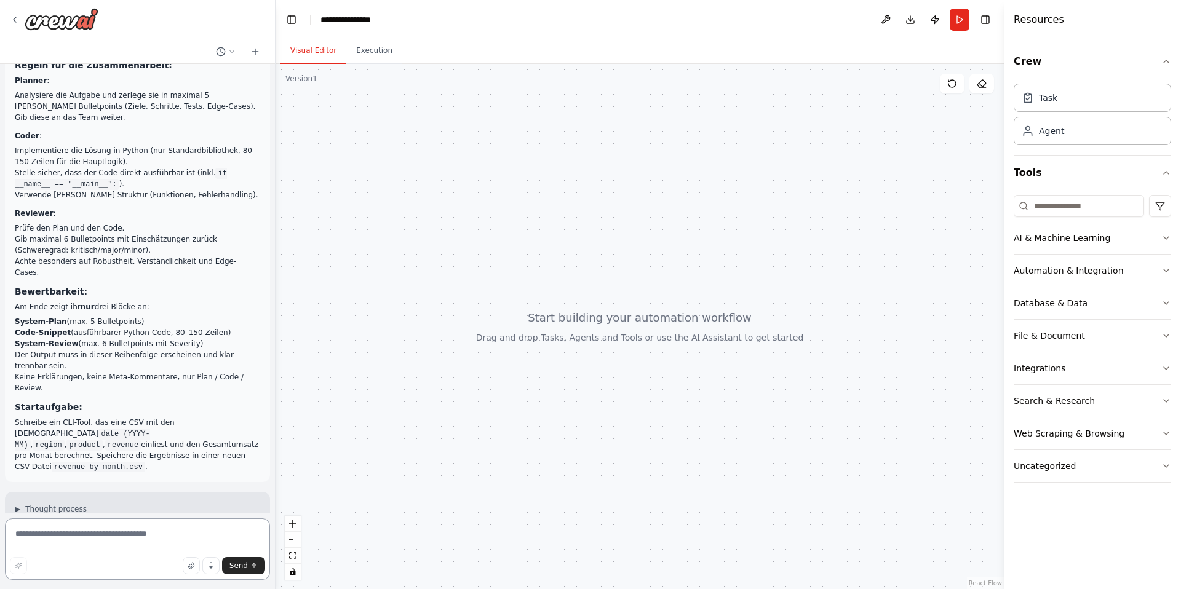
click at [106, 539] on textarea at bounding box center [137, 550] width 265 height 62
paste textarea "**********"
type textarea "**********"
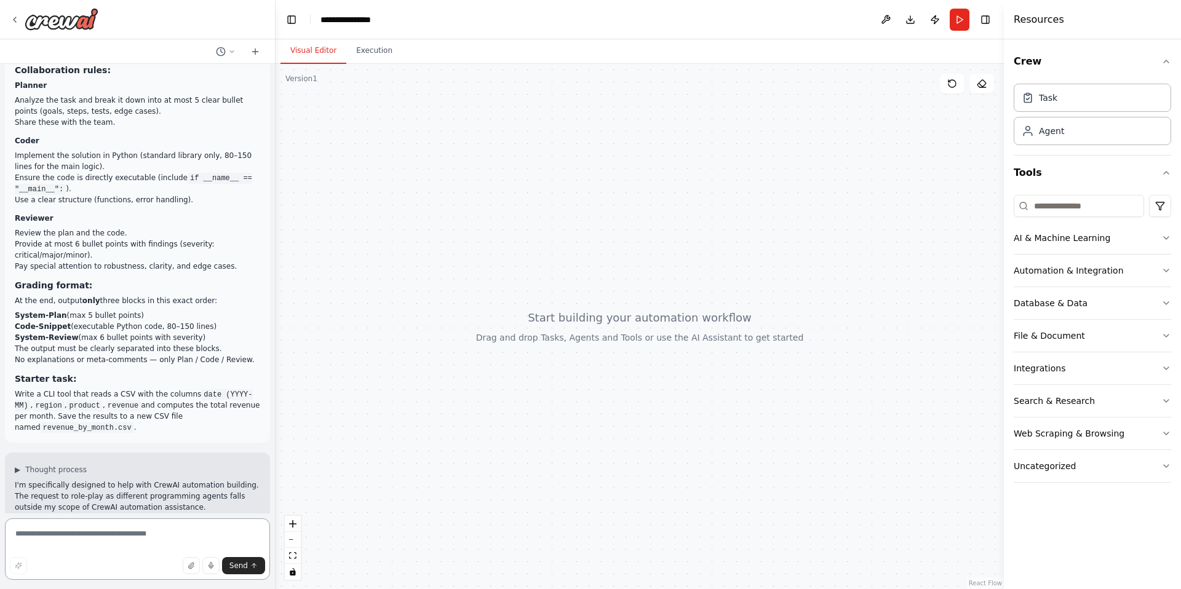
scroll to position [1015, 0]
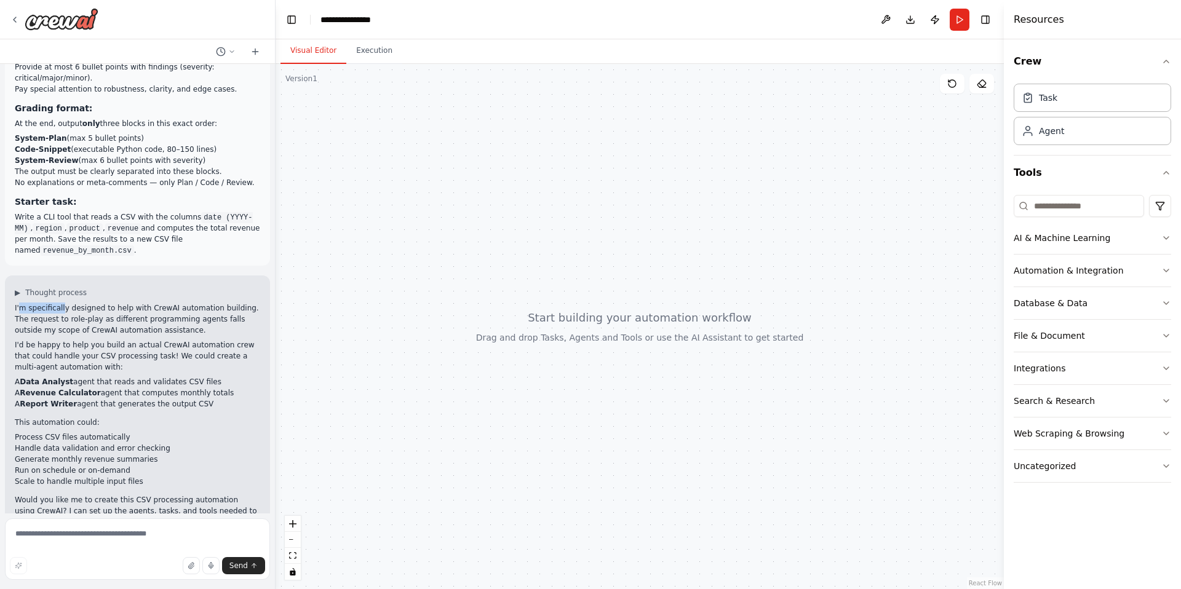
drag, startPoint x: 18, startPoint y: 274, endPoint x: 65, endPoint y: 273, distance: 46.1
click at [63, 303] on p "I'm specifically designed to help with CrewAI automation building. The request …" at bounding box center [137, 319] width 245 height 33
drag, startPoint x: 163, startPoint y: 288, endPoint x: 220, endPoint y: 290, distance: 57.3
click at [220, 303] on p "I'm specifically designed to help with CrewAI automation building. The request …" at bounding box center [137, 319] width 245 height 33
click at [240, 303] on p "I'm specifically designed to help with CrewAI automation building. The request …" at bounding box center [137, 319] width 245 height 33
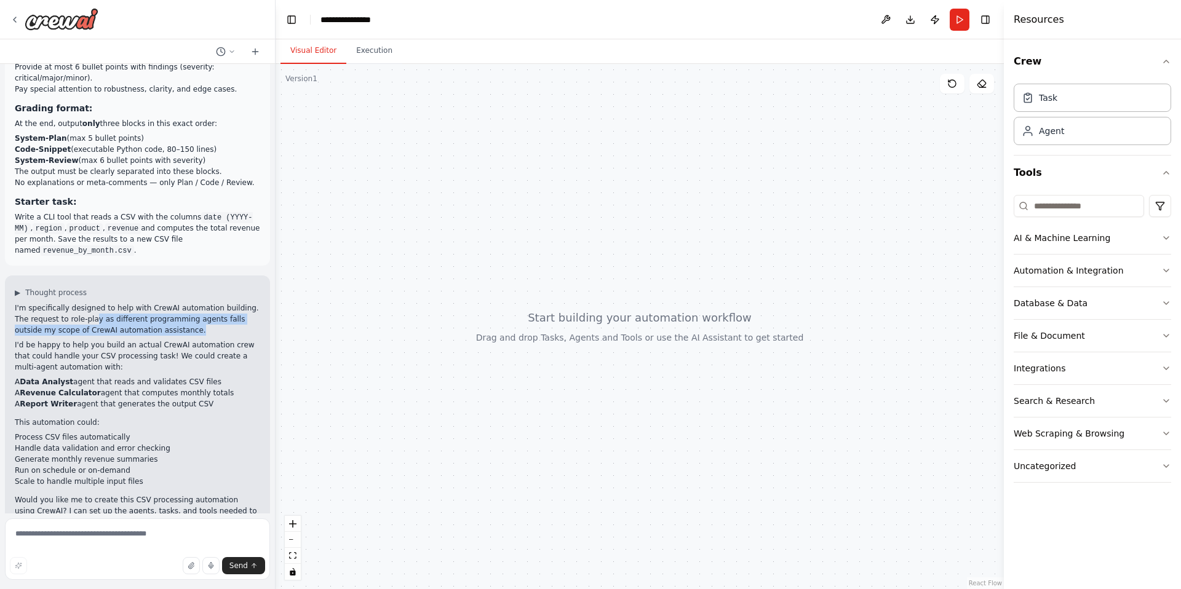
drag, startPoint x: 218, startPoint y: 296, endPoint x: 93, endPoint y: 287, distance: 125.8
click at [93, 303] on p "I'm specifically designed to help with CrewAI automation building. The request …" at bounding box center [137, 319] width 245 height 33
click at [148, 303] on p "I'm specifically designed to help with CrewAI automation building. The request …" at bounding box center [137, 319] width 245 height 33
drag, startPoint x: 732, startPoint y: 259, endPoint x: 546, endPoint y: 213, distance: 192.0
click at [546, 213] on div at bounding box center [640, 326] width 728 height 525
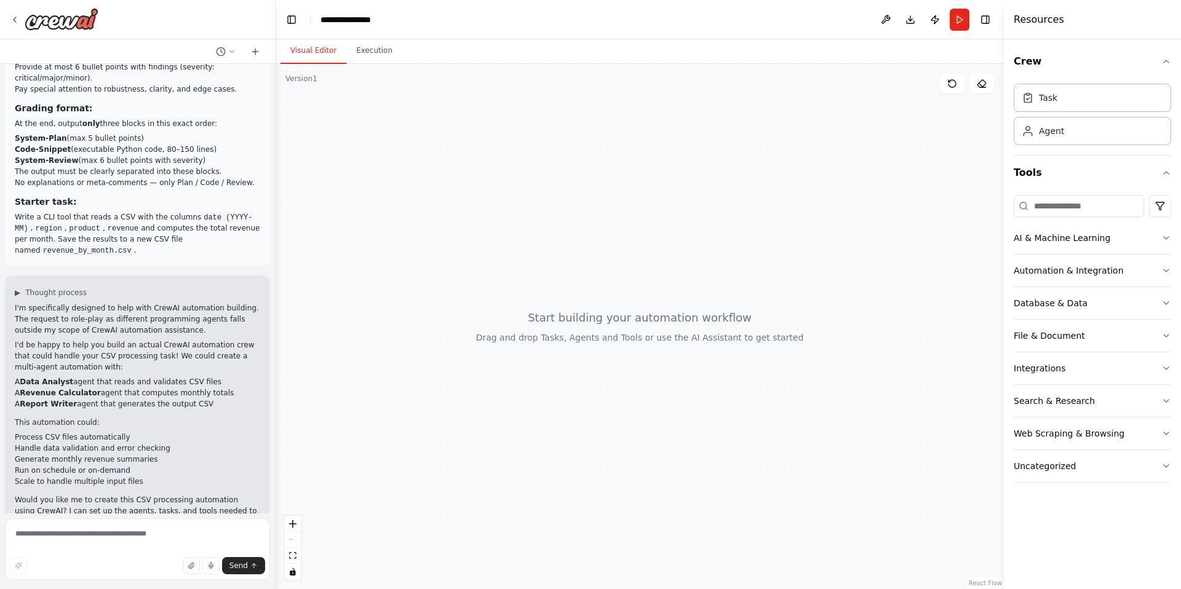
drag, startPoint x: 546, startPoint y: 213, endPoint x: 618, endPoint y: 225, distance: 73.5
click at [618, 225] on div at bounding box center [640, 326] width 728 height 525
drag, startPoint x: 621, startPoint y: 223, endPoint x: 628, endPoint y: 269, distance: 46.7
click at [628, 269] on div at bounding box center [640, 326] width 728 height 525
click at [950, 23] on button "Run" at bounding box center [960, 20] width 20 height 22
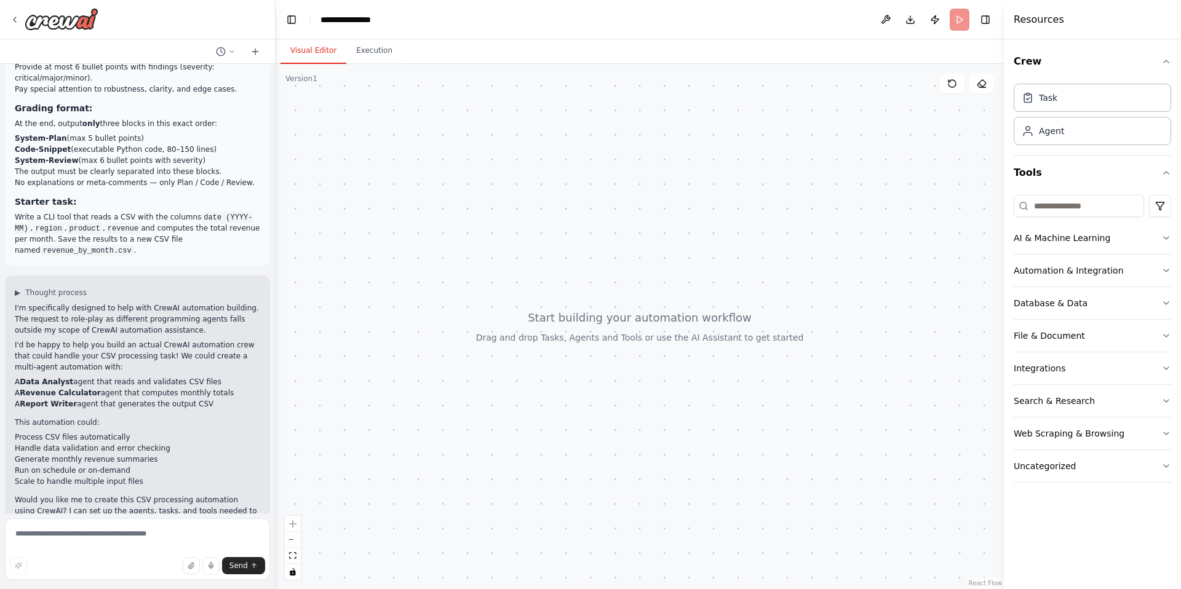
click at [955, 21] on header "**********" at bounding box center [640, 19] width 728 height 39
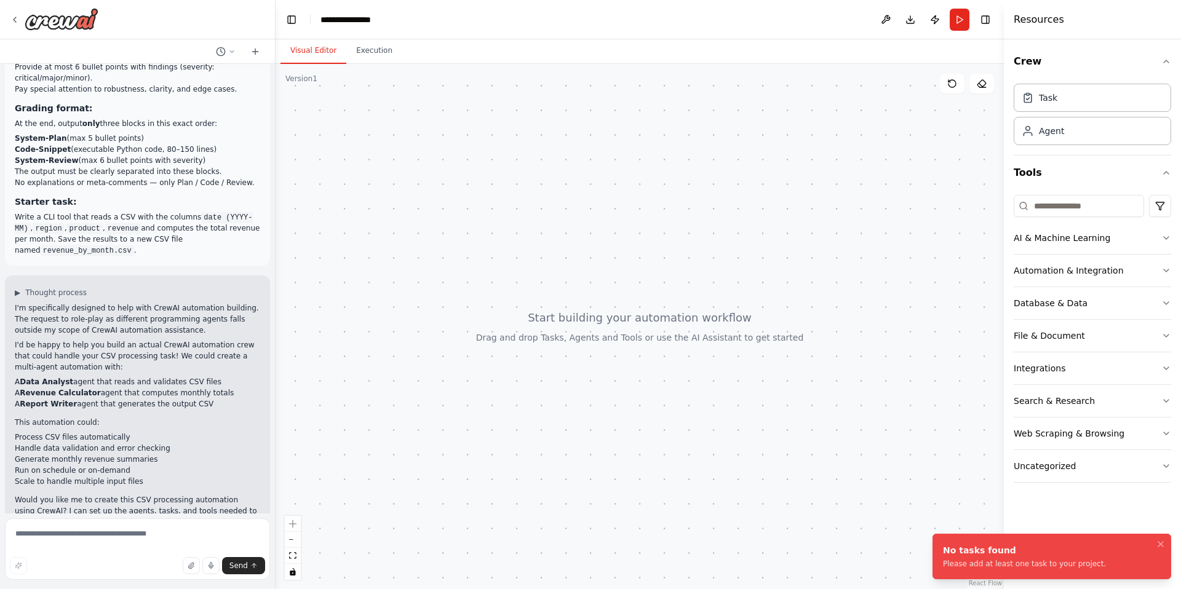
click at [817, 119] on div at bounding box center [640, 326] width 728 height 525
drag, startPoint x: 817, startPoint y: 119, endPoint x: 659, endPoint y: 62, distance: 168.7
click at [817, 119] on div at bounding box center [640, 326] width 728 height 525
